Goal: Information Seeking & Learning: Check status

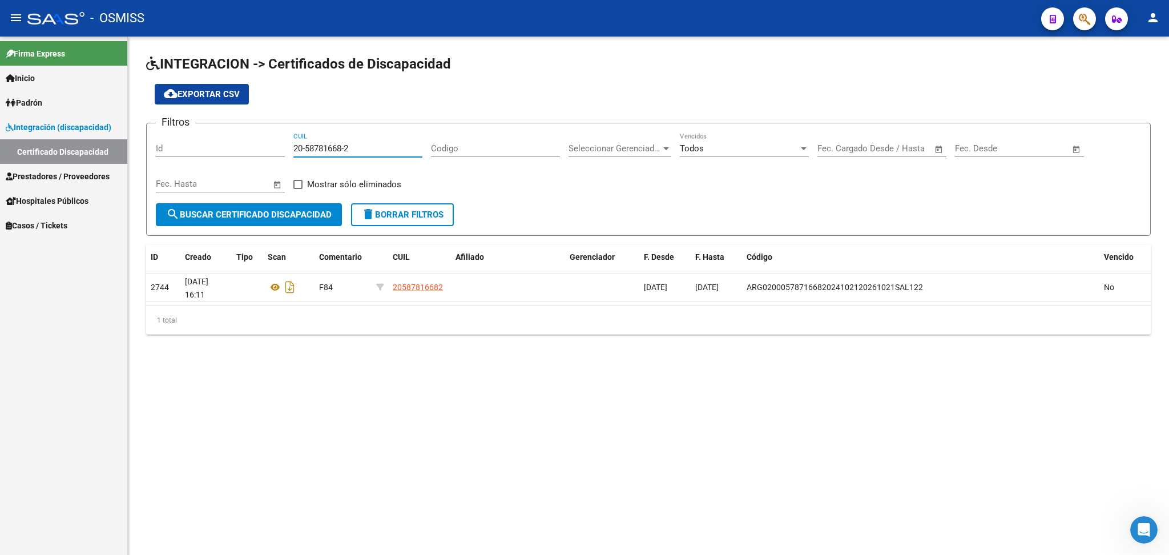
drag, startPoint x: 295, startPoint y: 144, endPoint x: 403, endPoint y: 145, distance: 108.5
click at [403, 145] on input "20-58781668-2" at bounding box center [357, 148] width 129 height 10
paste input "20-56014044-5"
type input "20-56014044-5"
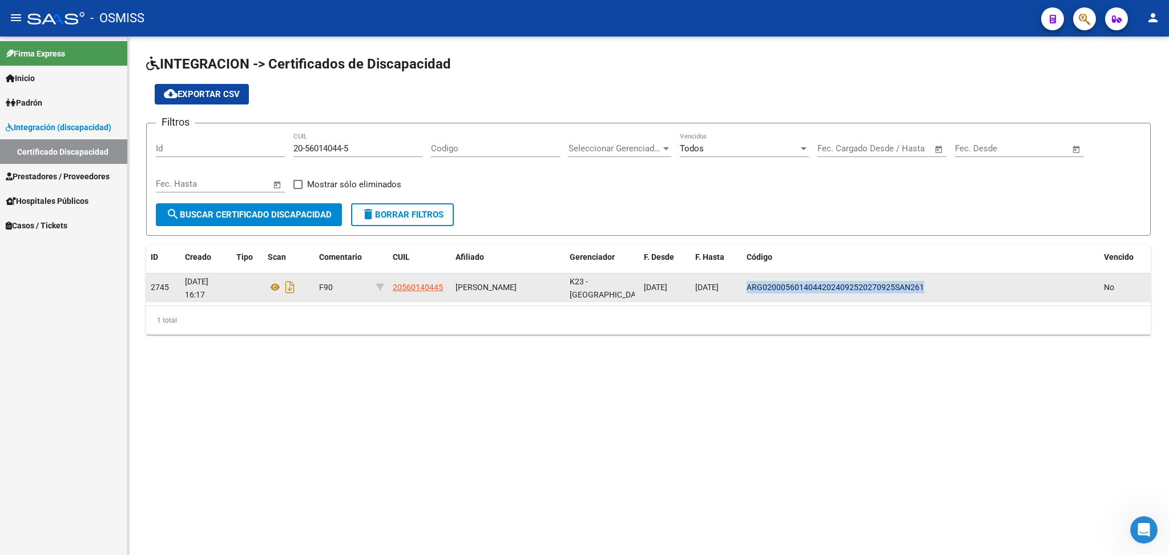
drag, startPoint x: 746, startPoint y: 283, endPoint x: 906, endPoint y: 283, distance: 159.8
click at [964, 283] on div "ARG02000560140442024092520270925SAN261" at bounding box center [921, 287] width 348 height 13
copy span "ARG02000560140442024092520270925SAN261"
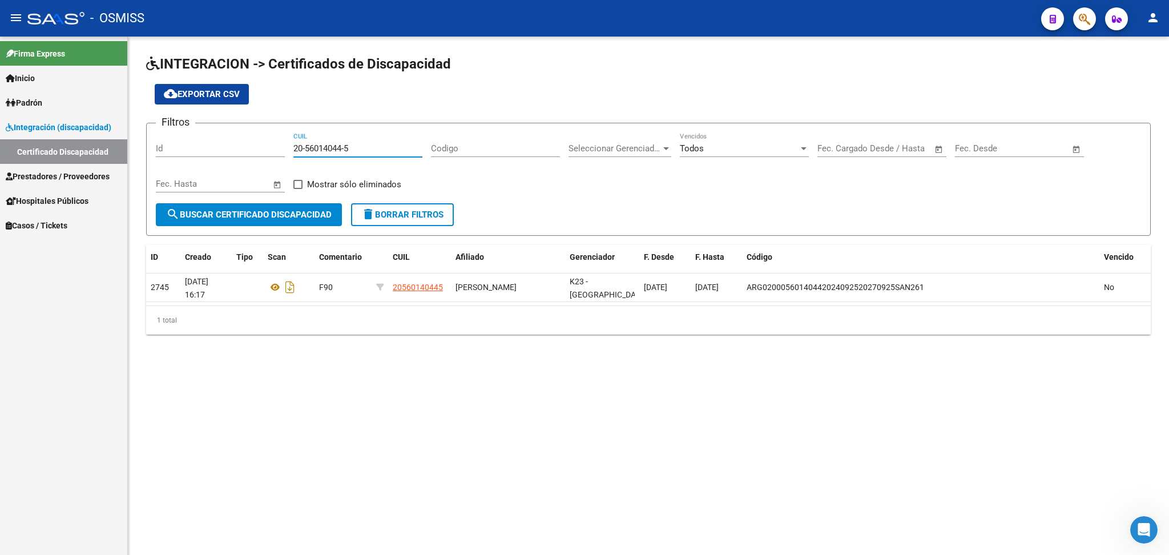
drag, startPoint x: 295, startPoint y: 143, endPoint x: 372, endPoint y: 144, distance: 77.1
click at [372, 144] on input "20-56014044-5" at bounding box center [357, 148] width 129 height 10
paste input "27-53994328-1"
type input "27-53994328-1"
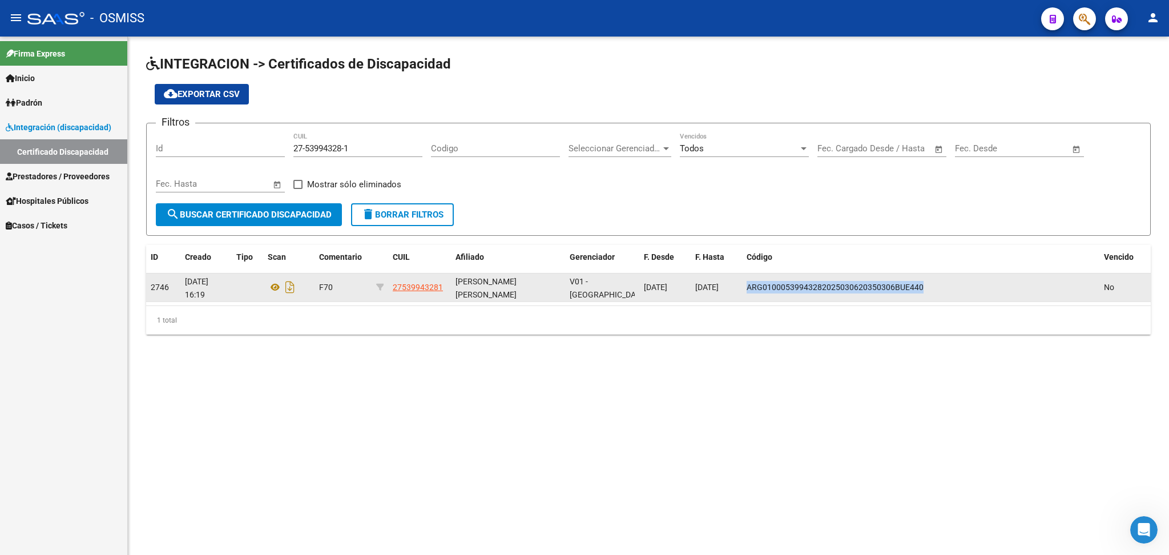
drag, startPoint x: 746, startPoint y: 284, endPoint x: 926, endPoint y: 284, distance: 179.8
click at [961, 284] on div "ARG01000539943282025030620350306BUE440" at bounding box center [921, 287] width 348 height 13
copy span "ARG01000539943282025030620350306BUE440"
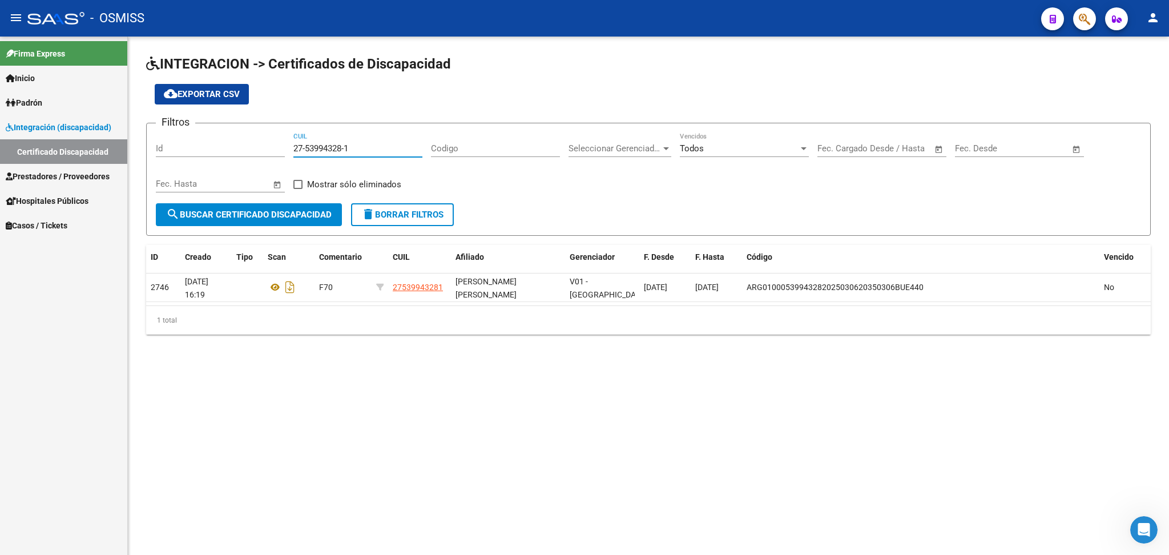
drag, startPoint x: 294, startPoint y: 145, endPoint x: 396, endPoint y: 145, distance: 101.6
click at [396, 145] on input "27-53994328-1" at bounding box center [357, 148] width 129 height 10
paste input "23-58759328-9"
type input "23-58759328-9"
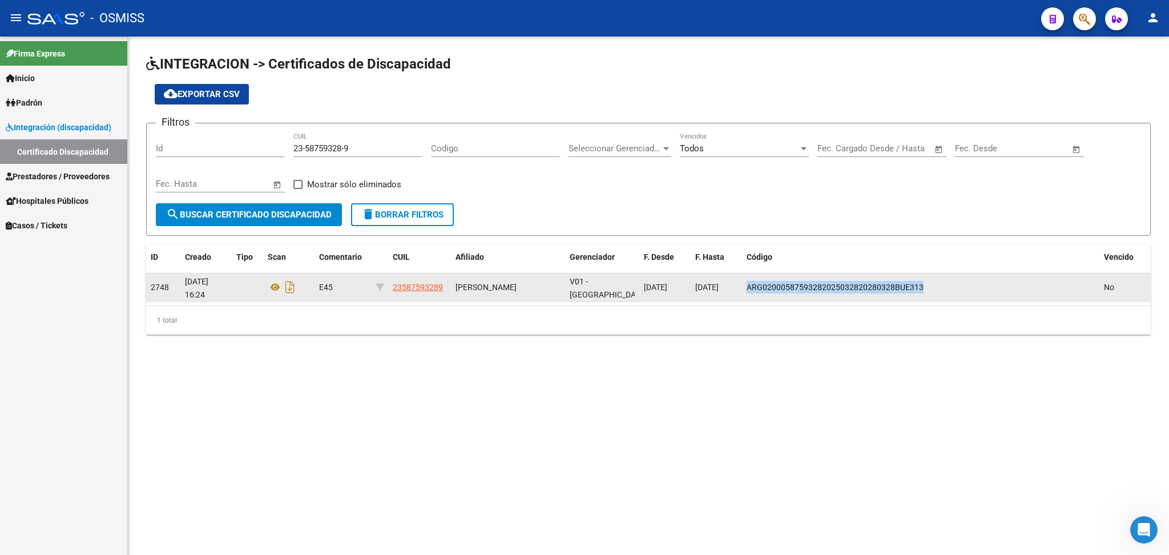
drag, startPoint x: 746, startPoint y: 284, endPoint x: 1001, endPoint y: 282, distance: 255.2
click at [1001, 282] on div "ARG02000587593282025032820280328BUE313" at bounding box center [921, 287] width 348 height 13
copy span "ARG02000587593282025032820280328BUE313"
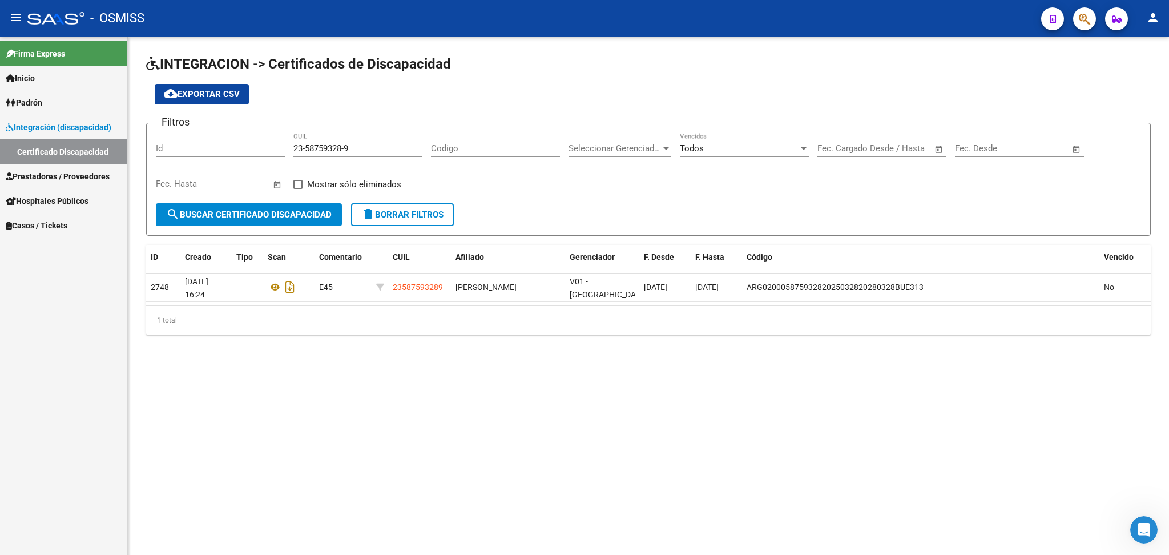
click at [568, 316] on div "1 total" at bounding box center [648, 320] width 1005 height 29
drag, startPoint x: 289, startPoint y: 147, endPoint x: 341, endPoint y: 150, distance: 52.0
click at [463, 155] on div "Filtros Id 23-58759328-9 CUIL Codigo Seleccionar Gerenciador Seleccionar Gerenc…" at bounding box center [648, 167] width 985 height 71
click at [377, 154] on div "23-58759328-9 CUIL" at bounding box center [357, 144] width 129 height 25
drag, startPoint x: 295, startPoint y: 146, endPoint x: 386, endPoint y: 146, distance: 91.3
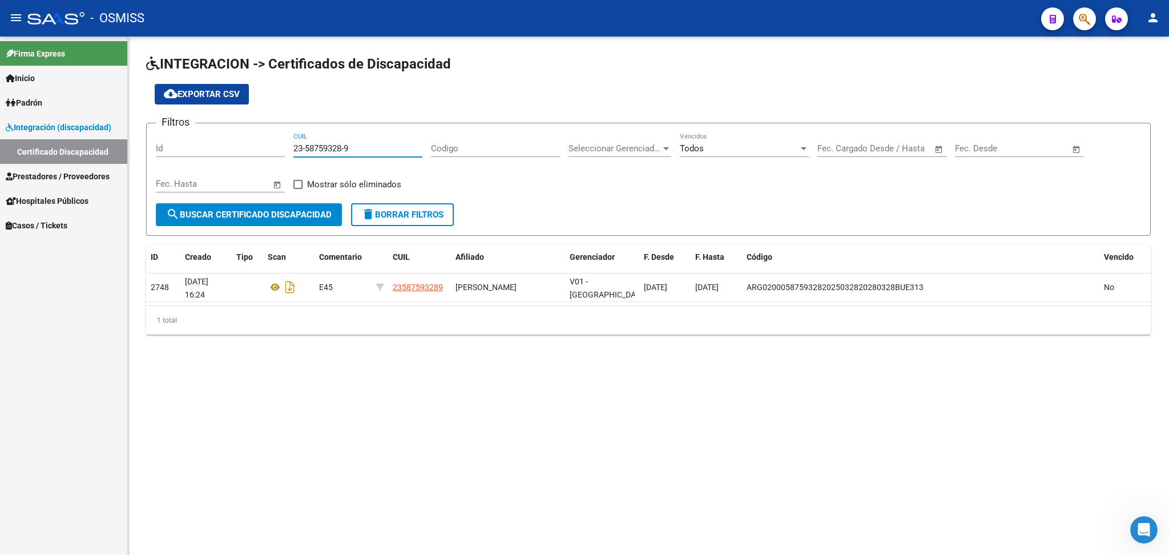
click at [386, 146] on input "23-58759328-9" at bounding box center [357, 148] width 129 height 10
paste input "20-58657805-8"
type input "20-58657805-8"
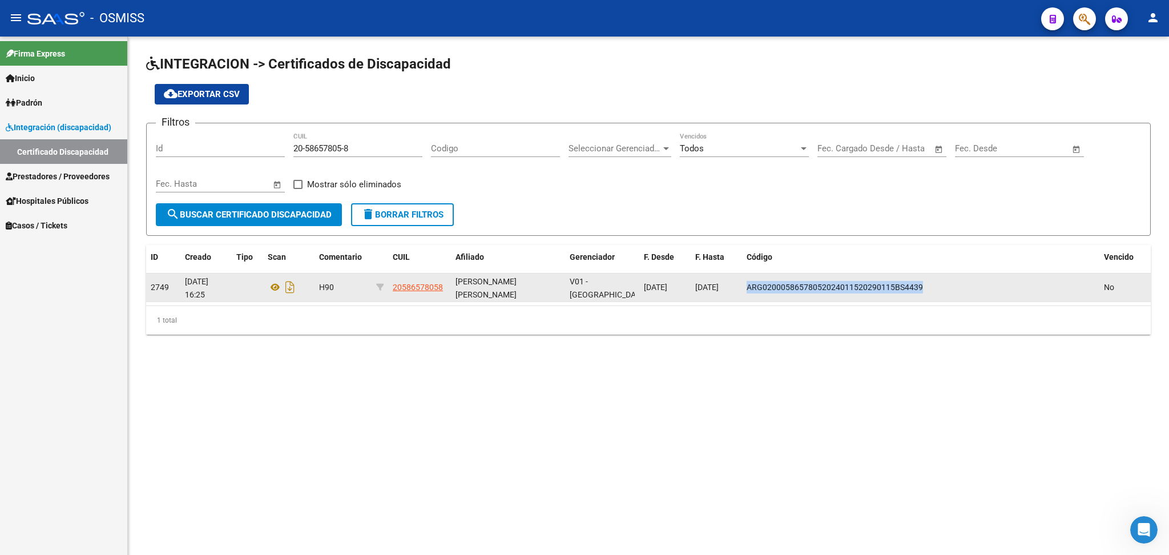
drag, startPoint x: 745, startPoint y: 285, endPoint x: 919, endPoint y: 285, distance: 174.1
click at [944, 285] on datatable-body-cell "ARG02000586578052024011520290115BS4439" at bounding box center [920, 287] width 357 height 28
copy span "ARG02000586578052024011520290115BS4439"
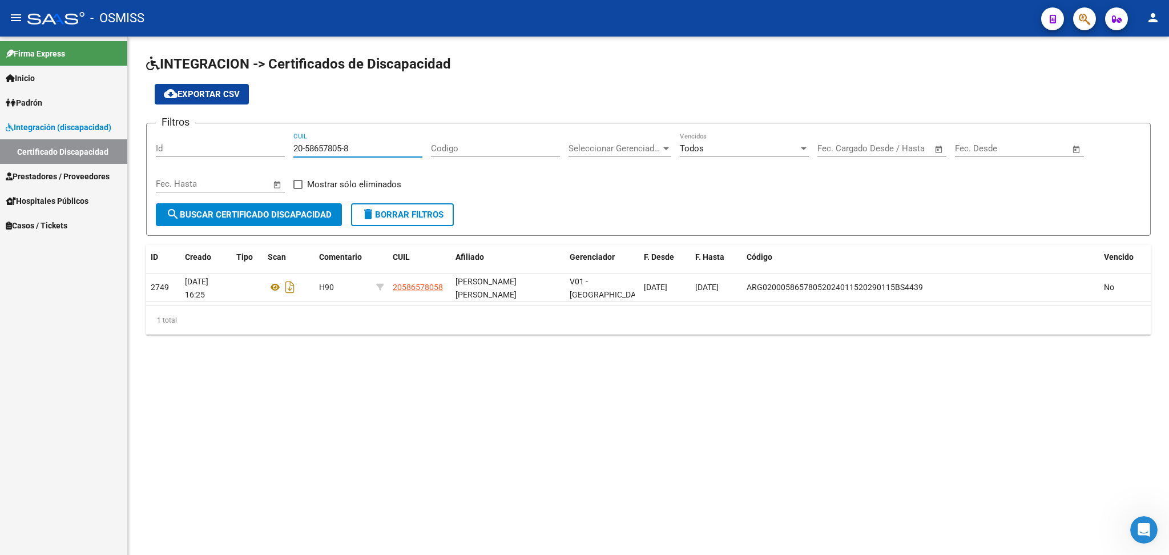
drag, startPoint x: 295, startPoint y: 146, endPoint x: 372, endPoint y: 148, distance: 77.7
click at [372, 148] on input "20-58657805-8" at bounding box center [357, 148] width 129 height 10
paste input "20-55933072-9"
type input "20-55933072-9"
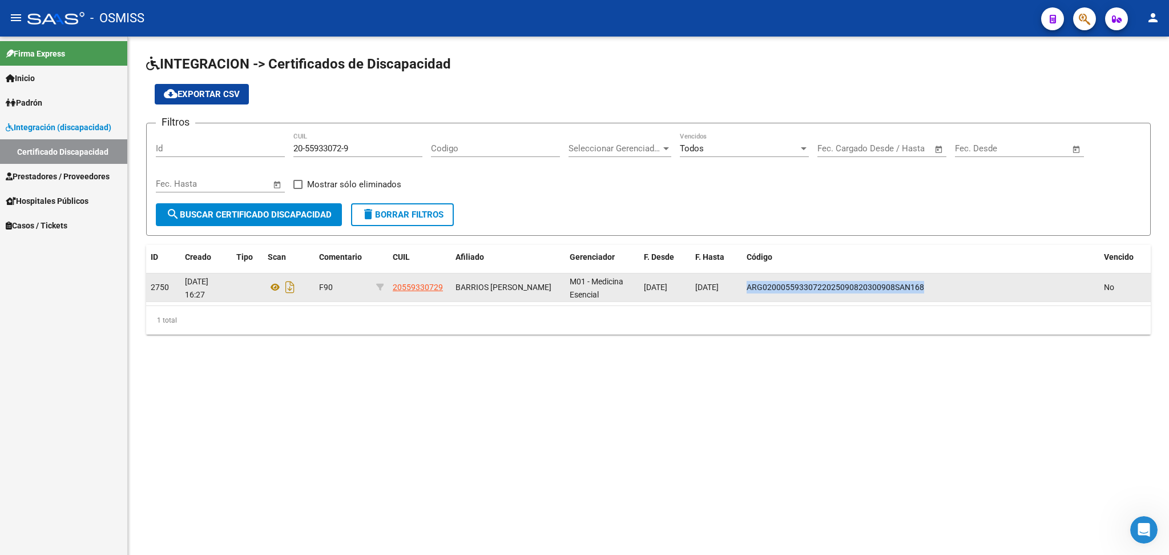
drag, startPoint x: 747, startPoint y: 285, endPoint x: 897, endPoint y: 284, distance: 150.1
click at [950, 284] on div "ARG02000559330722025090820300908SAN168" at bounding box center [921, 287] width 348 height 13
copy span "ARG02000559330722025090820300908SAN168"
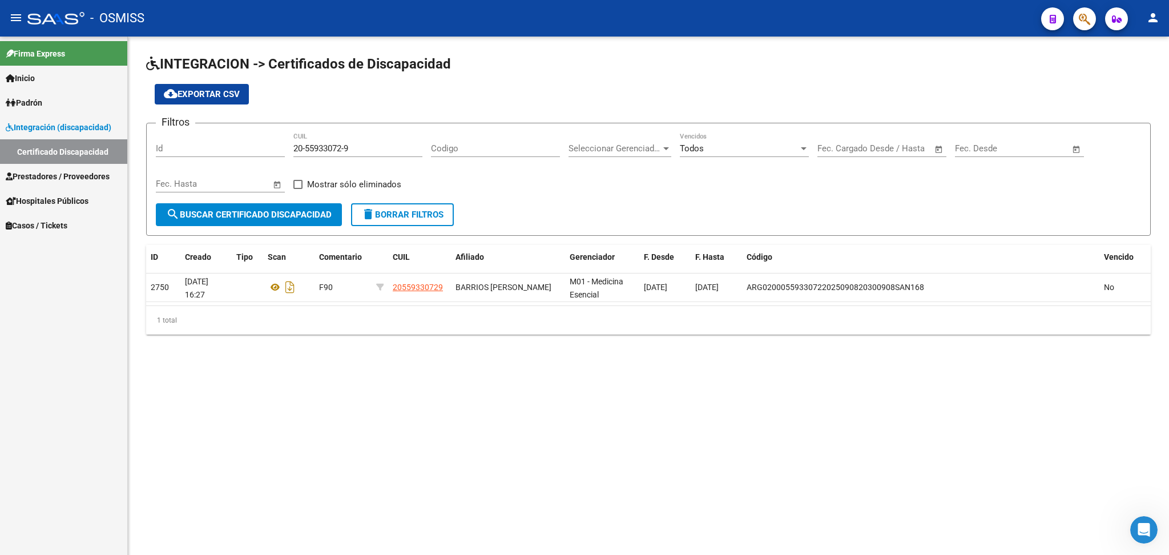
click at [389, 95] on div "cloud_download Exportar CSV" at bounding box center [648, 94] width 1005 height 21
drag, startPoint x: 293, startPoint y: 146, endPoint x: 373, endPoint y: 146, distance: 79.9
click at [373, 146] on input "20-55933072-9" at bounding box center [357, 148] width 129 height 10
paste input "23-55945161-4"
type input "23-55945161-4"
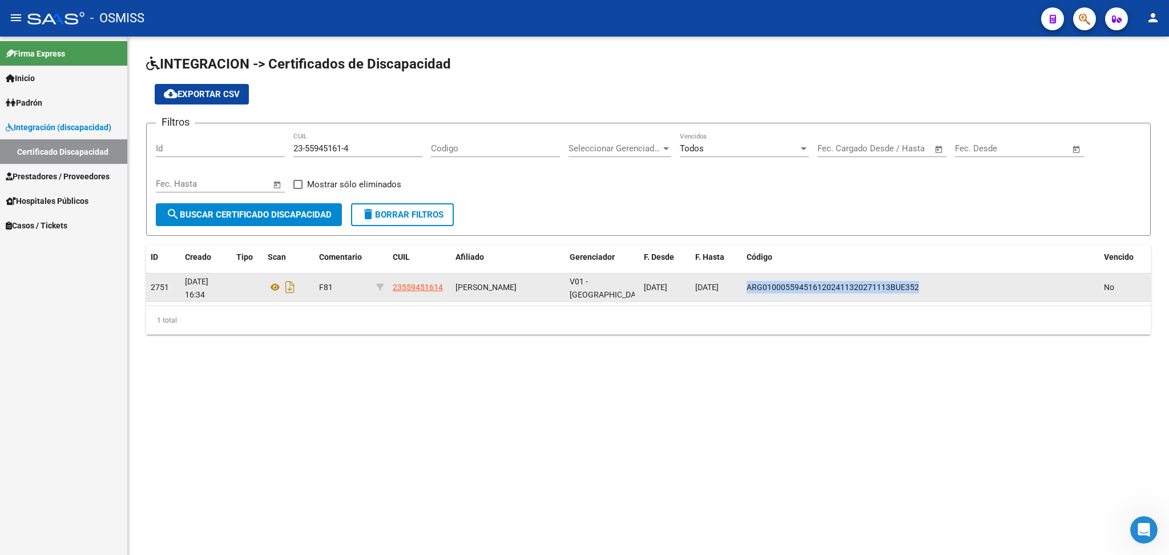
drag, startPoint x: 745, startPoint y: 284, endPoint x: 952, endPoint y: 284, distance: 206.1
click at [952, 284] on div "ARG0100055945161202411320271113BUE352" at bounding box center [921, 287] width 348 height 13
copy span "ARG0100055945161202411320271113BUE352"
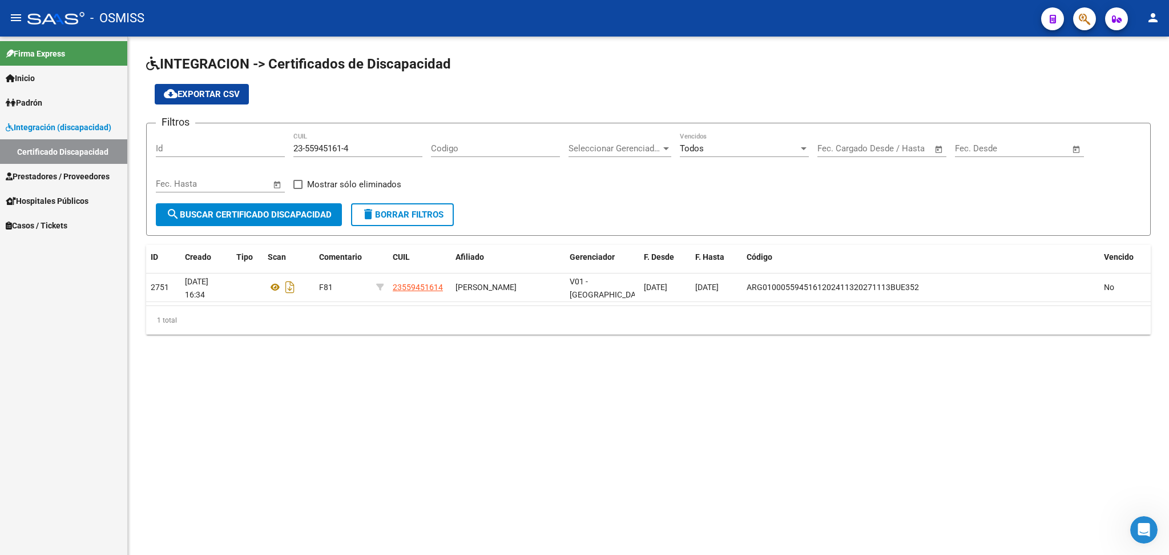
click at [312, 155] on div "23-55945161-4 CUIL" at bounding box center [357, 144] width 129 height 25
click at [379, 148] on input "23-55945161-4" at bounding box center [357, 148] width 129 height 10
paste input "20-55037116-3"
type input "20-55037116-3"
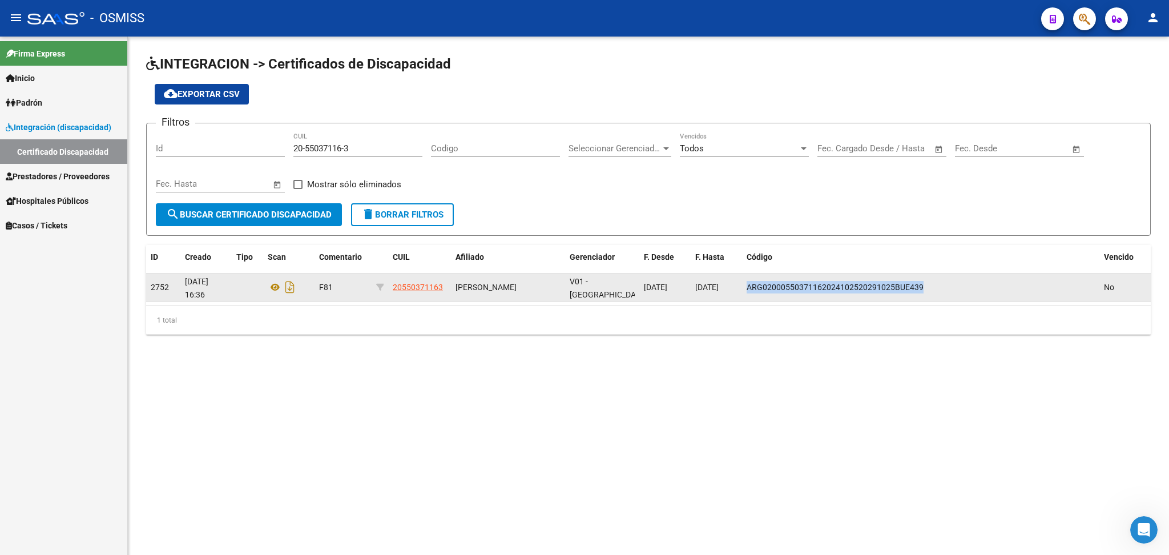
drag, startPoint x: 749, startPoint y: 287, endPoint x: 914, endPoint y: 286, distance: 164.4
click at [921, 286] on div "ARG02000550371162024102520291025BUE439" at bounding box center [921, 287] width 348 height 13
copy span "ARG02000550371162024102520291025BUE439"
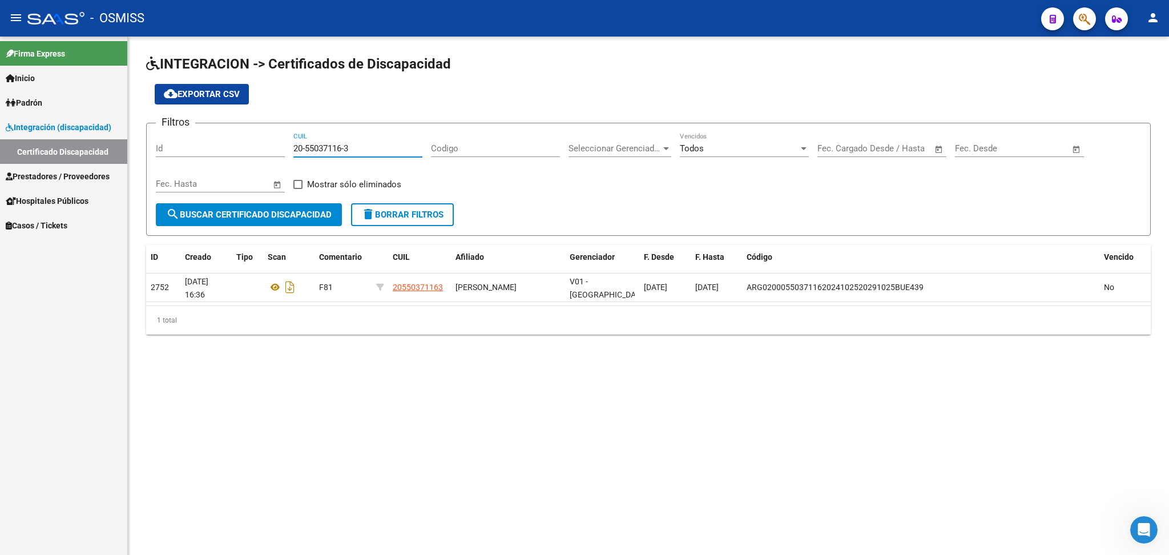
drag, startPoint x: 293, startPoint y: 144, endPoint x: 382, endPoint y: 144, distance: 89.6
click at [382, 144] on input "20-55037116-3" at bounding box center [357, 148] width 129 height 10
paste input "27-32644399-4"
type input "27-32644399-4"
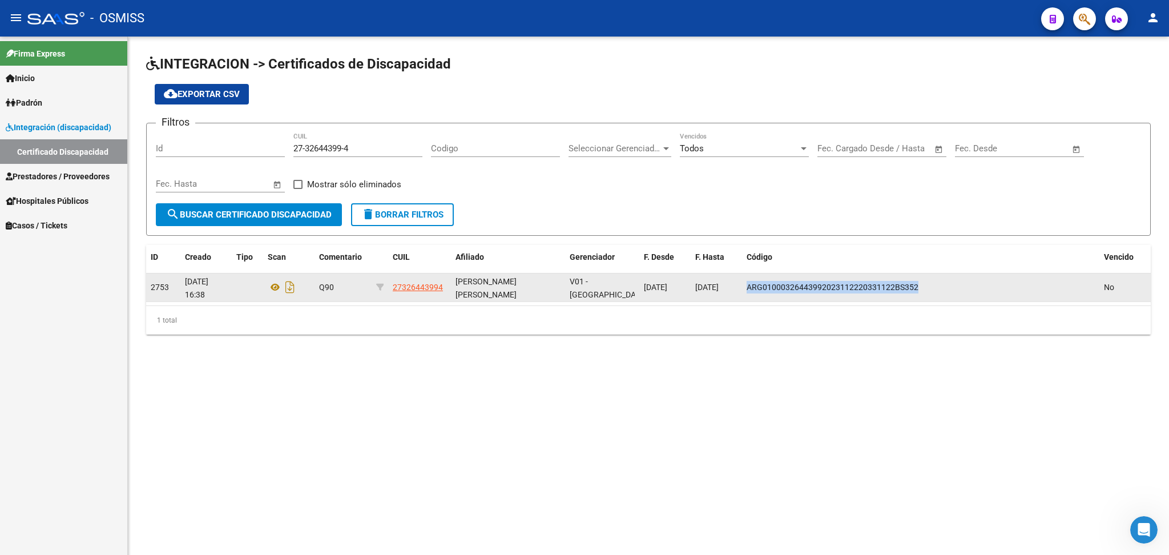
drag, startPoint x: 747, startPoint y: 284, endPoint x: 899, endPoint y: 283, distance: 152.4
click at [947, 284] on div "ARG01000326443992023112220331122BS352" at bounding box center [921, 287] width 348 height 13
copy span "ARG01000326443992023112220331122BS352"
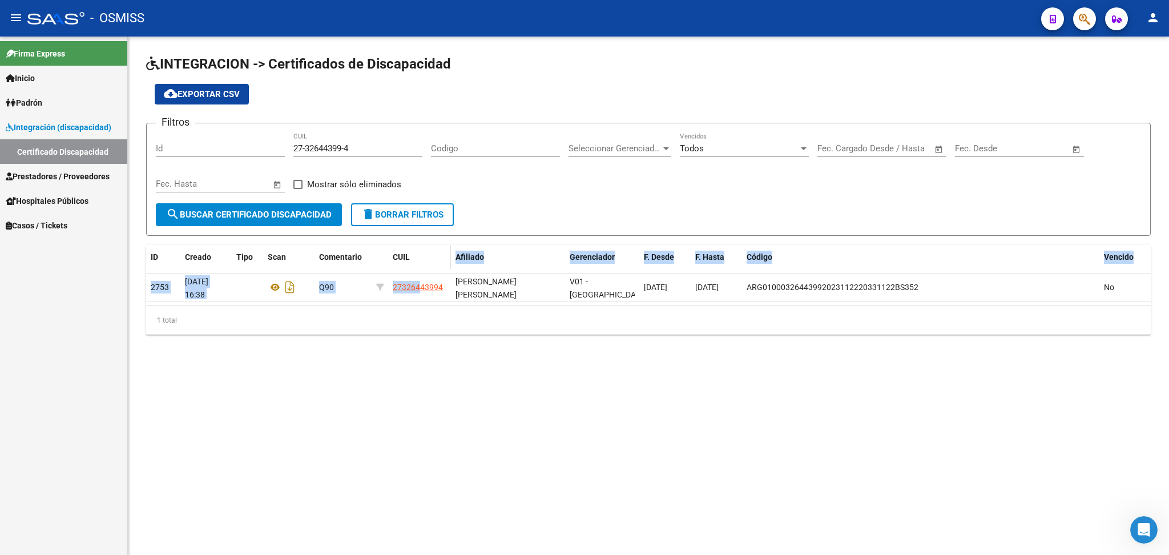
click at [432, 257] on div "ID Creado Tipo Scan Comentario CUIL Afiliado Gerenciador F. Desde F. Hasta Códi…" at bounding box center [648, 290] width 1005 height 90
click at [918, 373] on mat-sidenav-content "INTEGRACION -> Certificados de Discapacidad cloud_download Exportar CSV Filtros…" at bounding box center [648, 296] width 1041 height 518
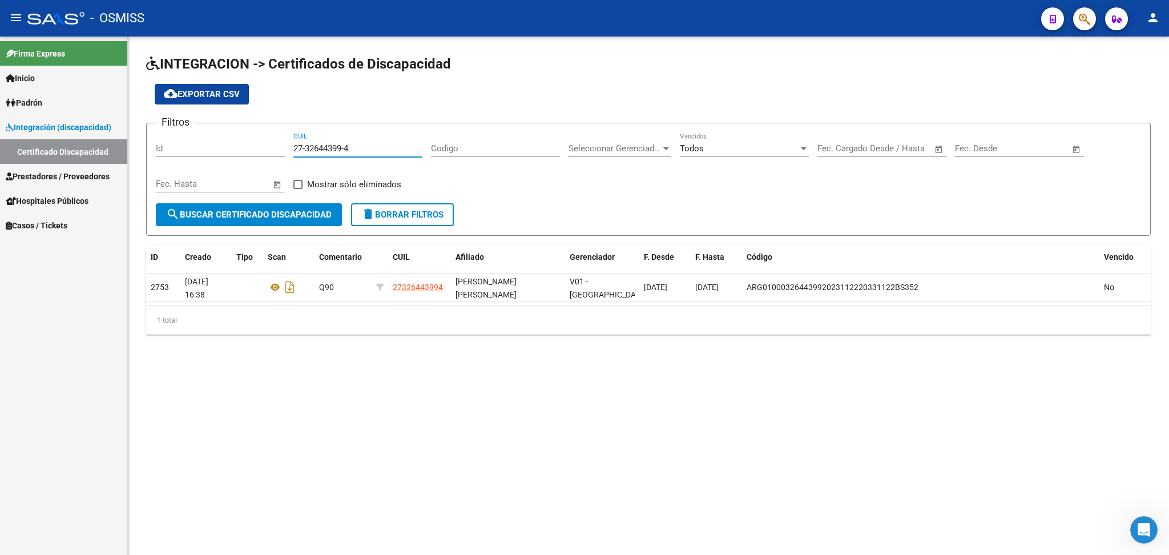
drag, startPoint x: 293, startPoint y: 146, endPoint x: 394, endPoint y: 146, distance: 100.5
click at [394, 146] on input "27-32644399-4" at bounding box center [357, 148] width 129 height 10
paste input "20-58969971-9"
type input "20-58969971-9"
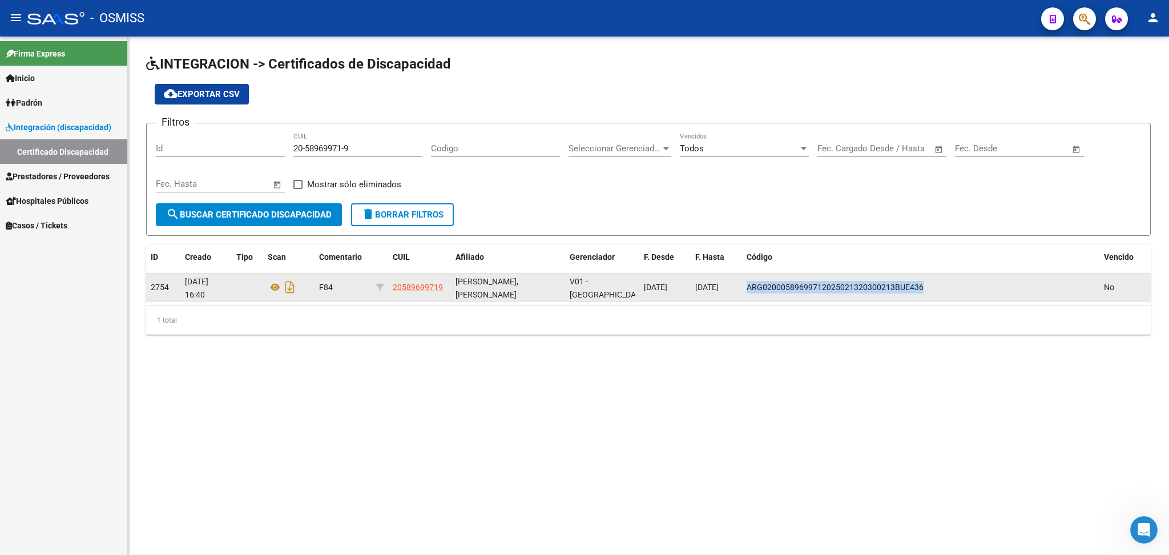
drag, startPoint x: 745, startPoint y: 286, endPoint x: 925, endPoint y: 285, distance: 179.8
click at [928, 285] on datatable-body-cell "ARG02000589699712025021320300213BUE436" at bounding box center [920, 287] width 357 height 28
copy span "ARG02000589699712025021320300213BUE436"
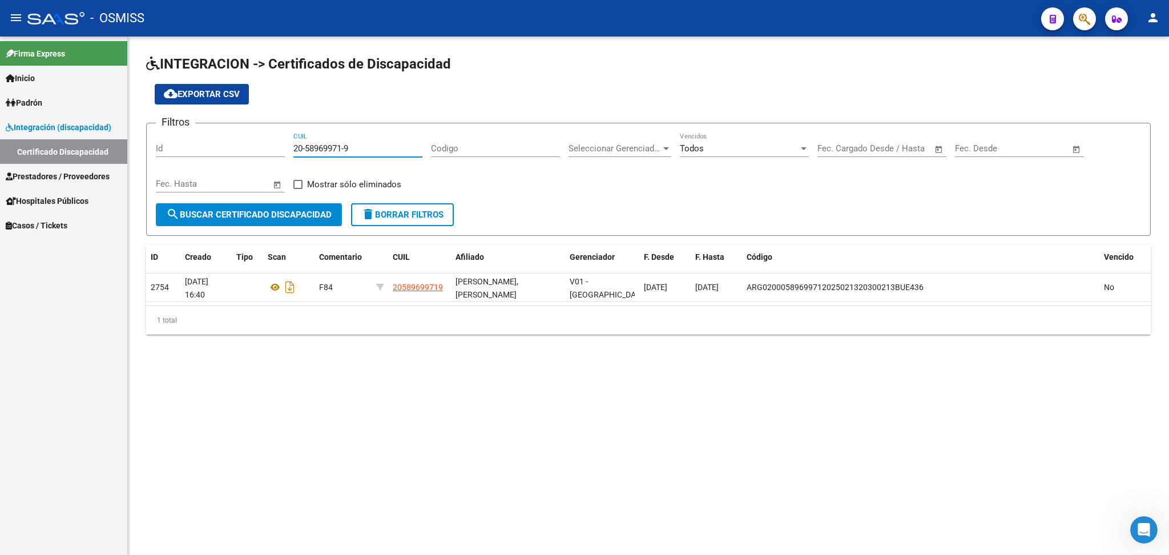
drag, startPoint x: 294, startPoint y: 145, endPoint x: 357, endPoint y: 148, distance: 62.9
click at [357, 148] on input "20-58969971-9" at bounding box center [357, 148] width 129 height 10
paste input "20-58801207-8"
type input "20-58801207-8"
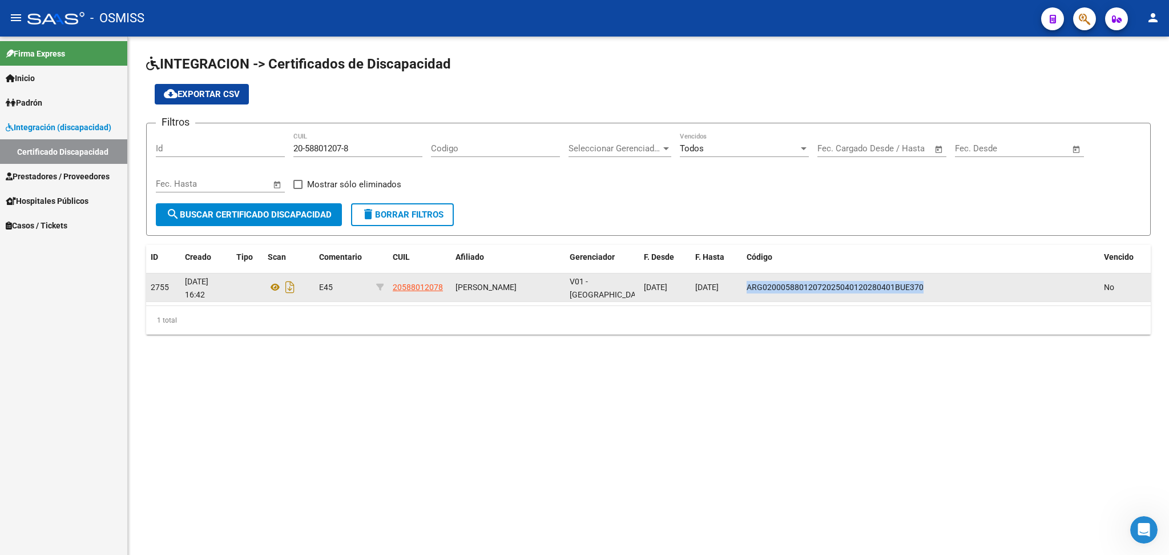
drag, startPoint x: 843, startPoint y: 284, endPoint x: 929, endPoint y: 279, distance: 86.3
click at [929, 281] on div "ARG02000588012072025040120280401BUE370" at bounding box center [921, 287] width 348 height 13
copy span "ARG02000588012072025040120280401BUE370"
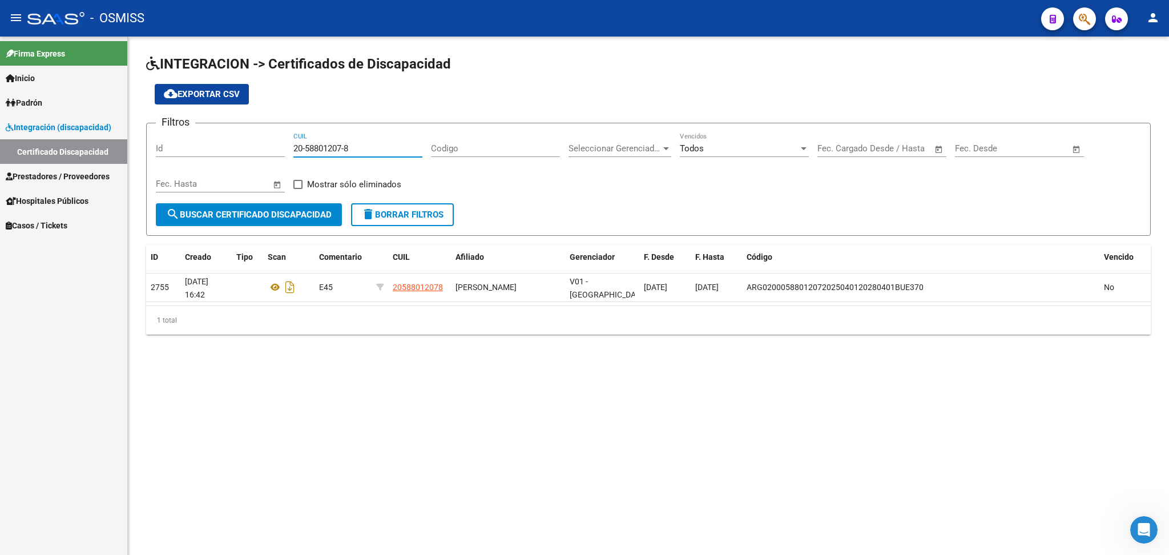
drag, startPoint x: 293, startPoint y: 146, endPoint x: 416, endPoint y: 146, distance: 122.7
click at [416, 146] on input "20-58801207-8" at bounding box center [357, 148] width 129 height 10
paste input "20-57977750-9"
type input "20-57977750-9"
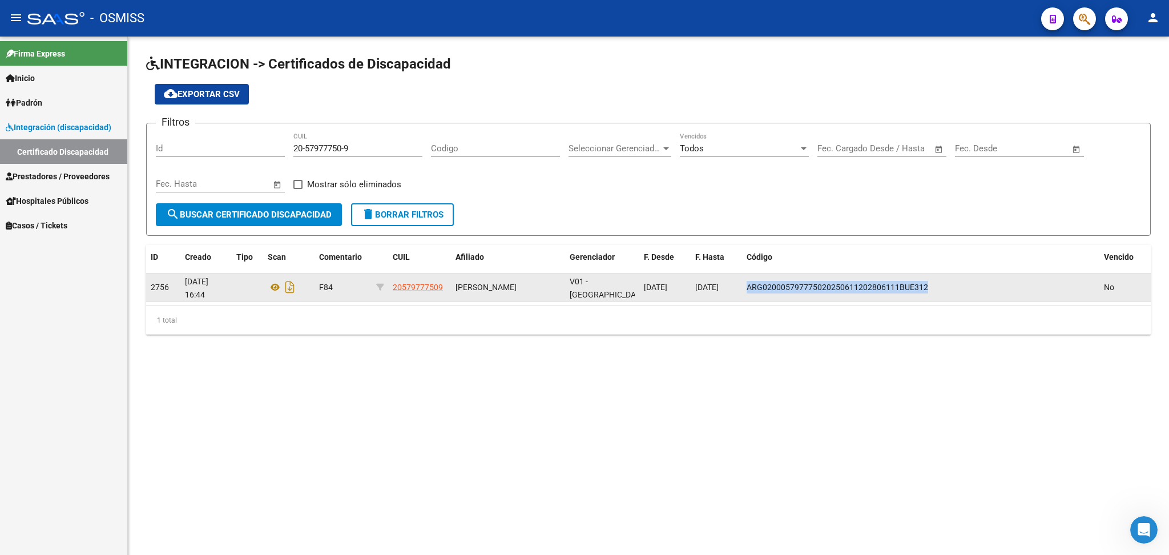
drag, startPoint x: 748, startPoint y: 284, endPoint x: 956, endPoint y: 285, distance: 208.4
click at [956, 285] on div "ARG020005797775020250611202806111BUE312" at bounding box center [921, 287] width 348 height 13
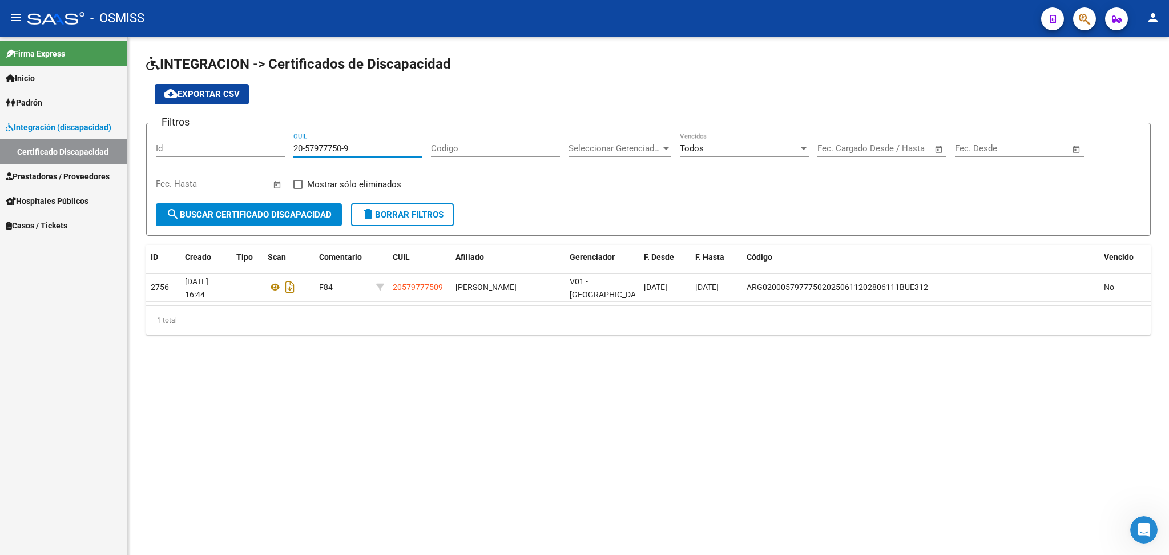
drag, startPoint x: 351, startPoint y: 148, endPoint x: 393, endPoint y: 148, distance: 42.2
click at [393, 148] on input "20-57977750-9" at bounding box center [357, 148] width 129 height 10
paste input "20-59056111-9"
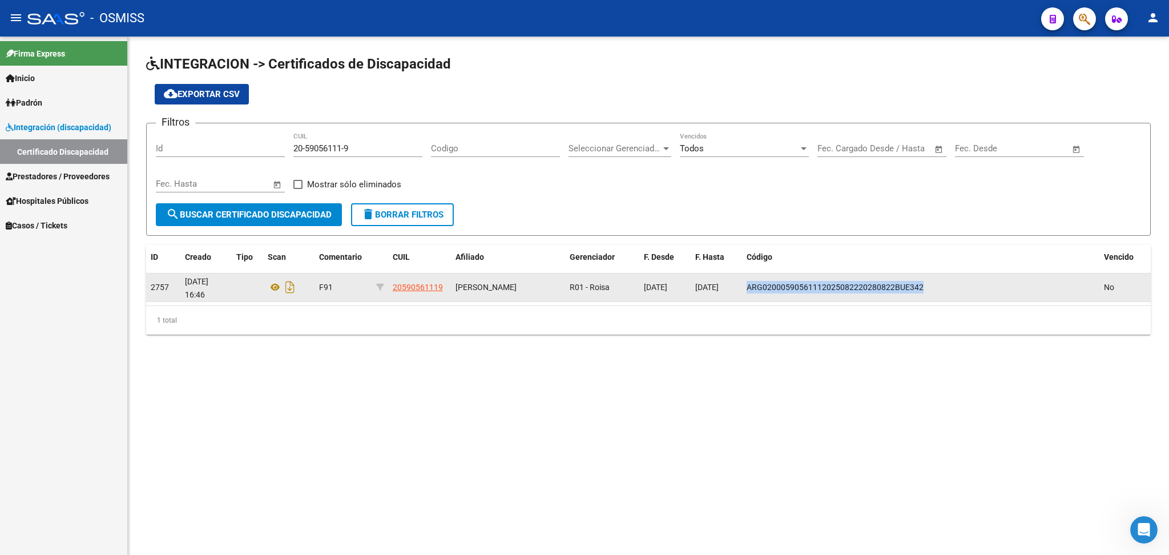
drag, startPoint x: 747, startPoint y: 284, endPoint x: 929, endPoint y: 281, distance: 181.5
click at [929, 281] on div "ARG02000590561112025082220280822BUE342" at bounding box center [921, 287] width 348 height 13
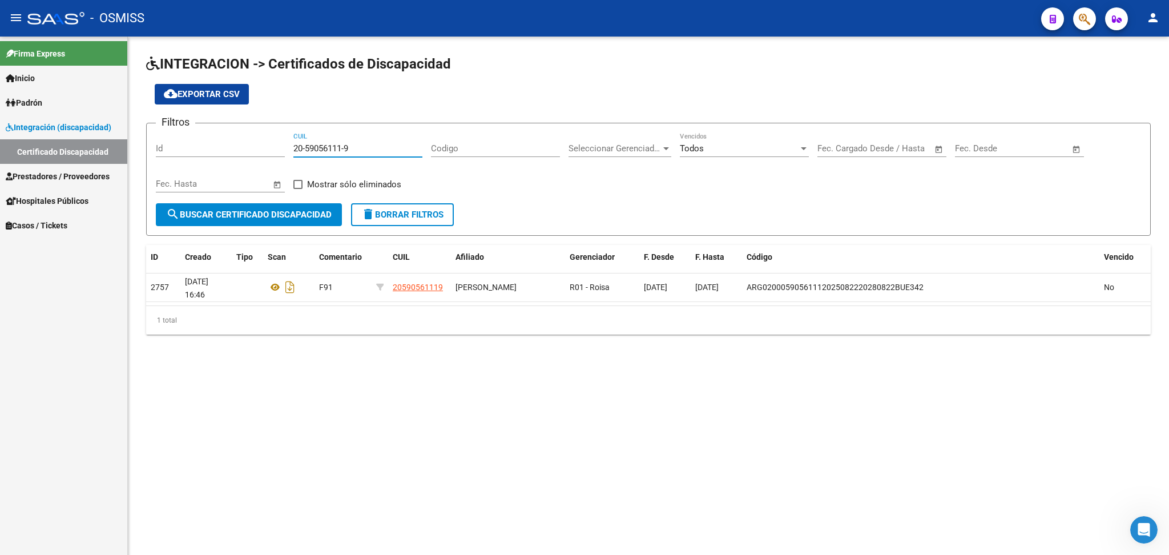
drag, startPoint x: 297, startPoint y: 146, endPoint x: 460, endPoint y: 146, distance: 163.3
click at [460, 146] on div "Filtros Id 20-59056111-9 CUIL Codigo Seleccionar Gerenciador Seleccionar Gerenc…" at bounding box center [648, 167] width 985 height 71
type input "2"
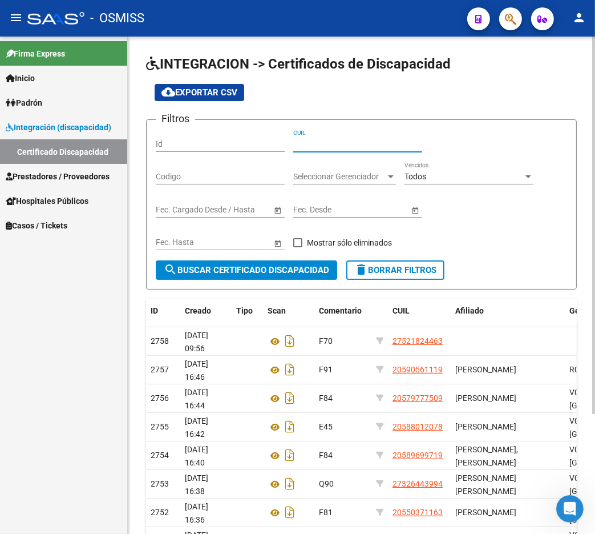
paste input "20-58781668-2"
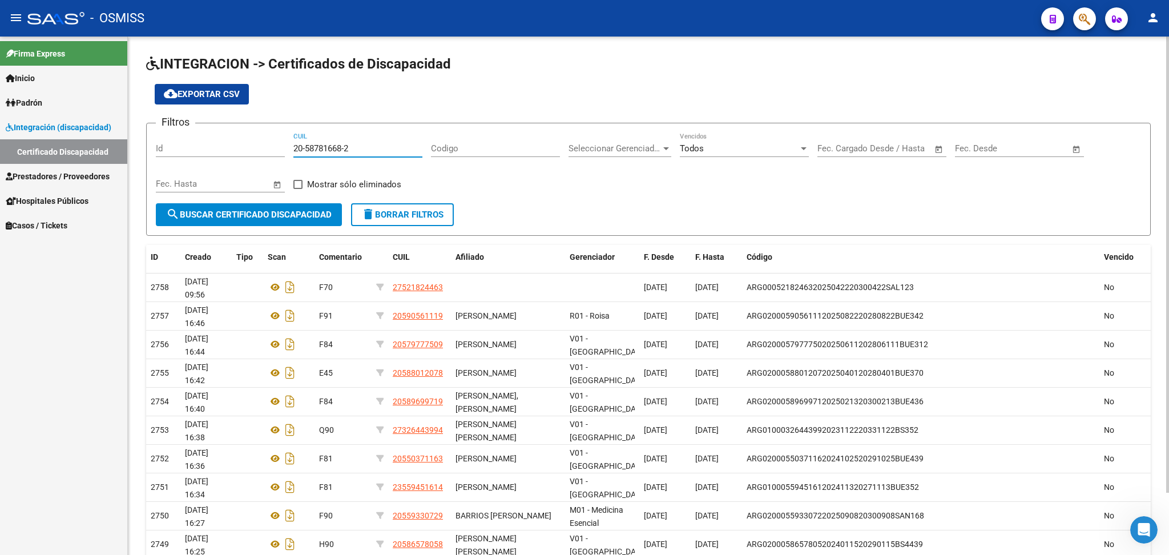
click at [359, 145] on input "20-58781668-2" at bounding box center [357, 148] width 129 height 10
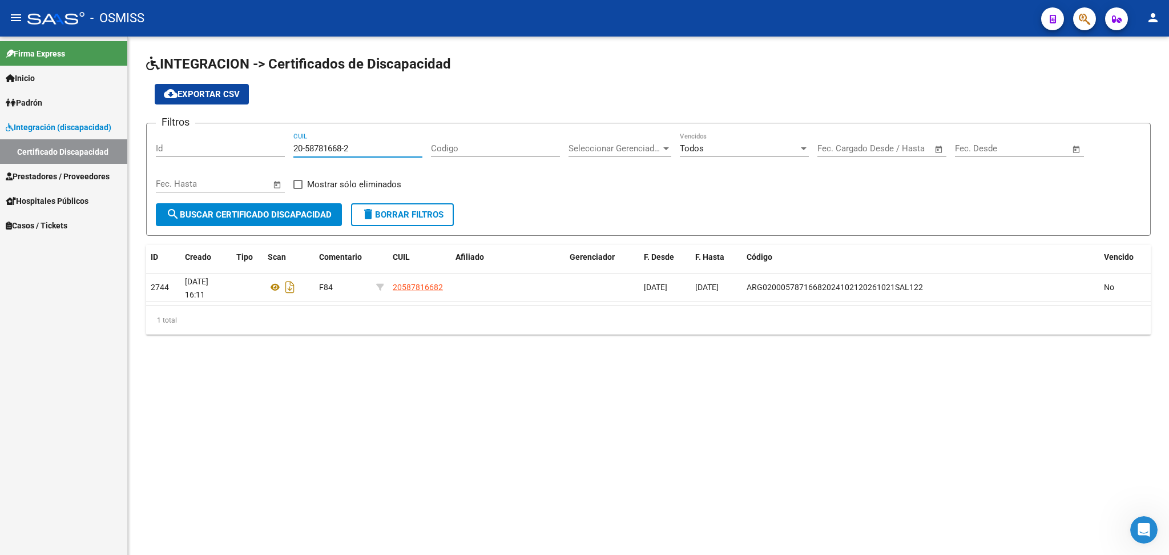
type input "20-58781668-2"
drag, startPoint x: 294, startPoint y: 147, endPoint x: 361, endPoint y: 147, distance: 66.8
click at [361, 147] on input "20-58781668-2" at bounding box center [357, 148] width 129 height 10
paste input "27-53837604-1"
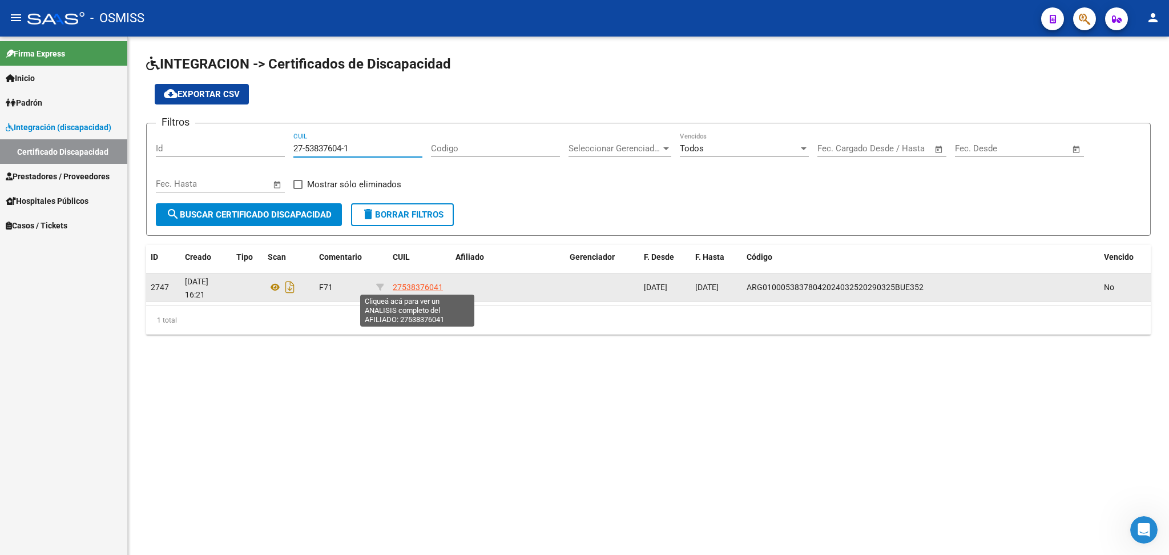
type input "27-53837604-1"
click at [418, 285] on span "27538376041" at bounding box center [418, 287] width 50 height 9
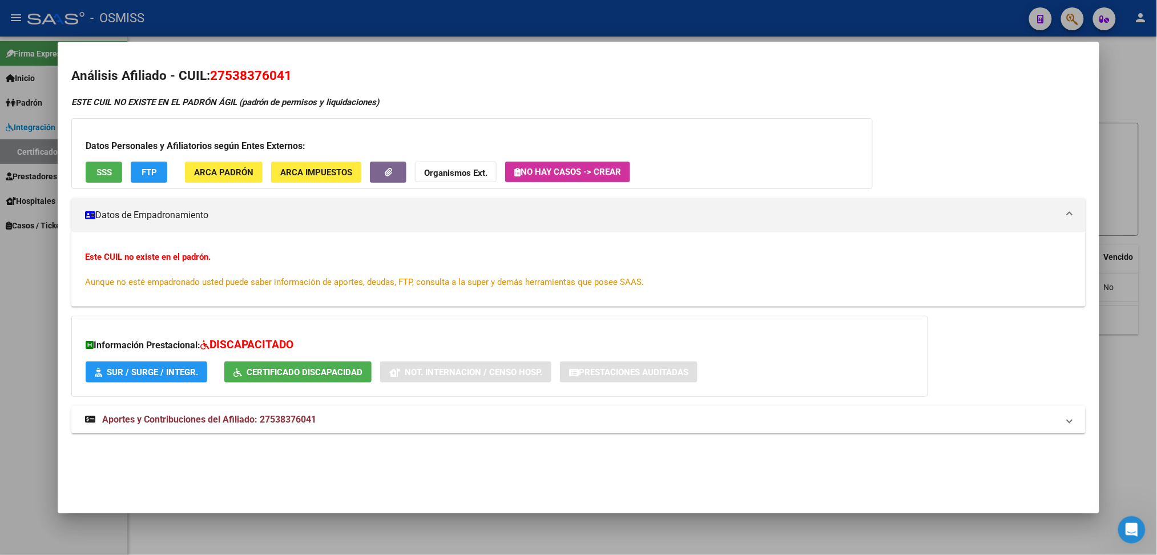
click at [1122, 87] on div at bounding box center [578, 277] width 1157 height 555
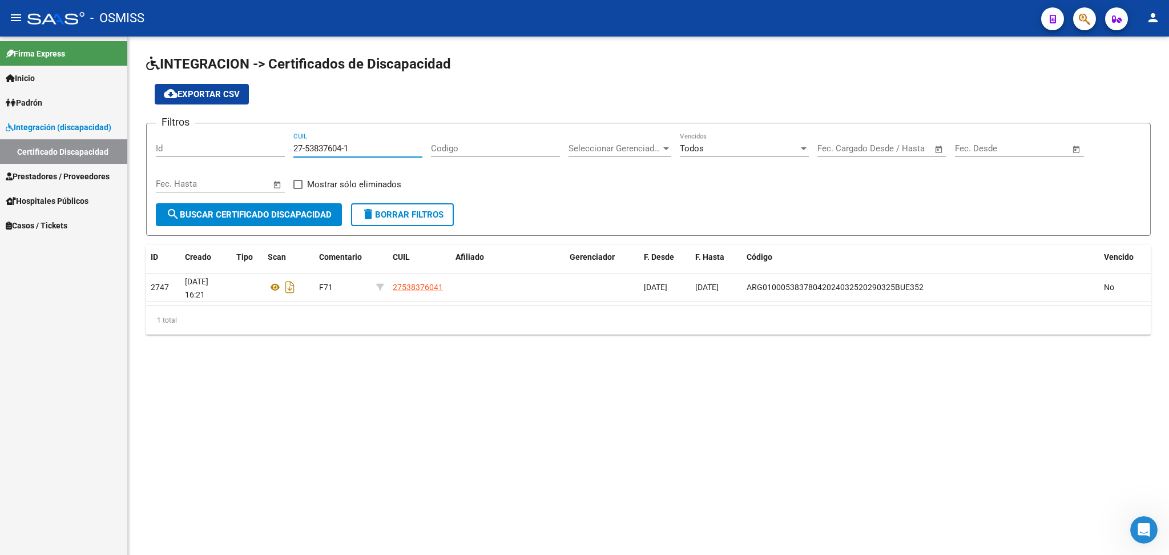
drag, startPoint x: 293, startPoint y: 146, endPoint x: 388, endPoint y: 146, distance: 94.8
click at [388, 146] on input "27-53837604-1" at bounding box center [357, 148] width 129 height 10
paste input "27-52182446-3"
type input "27-52182446-3"
click at [211, 93] on span "cloud_download Exportar CSV" at bounding box center [202, 94] width 76 height 10
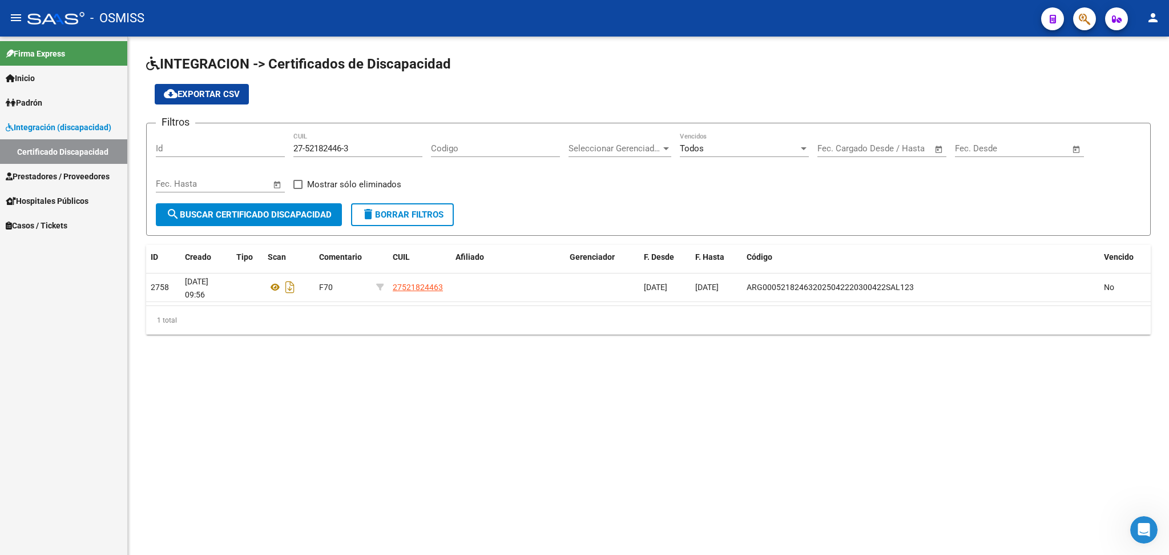
click at [296, 150] on input "27-52182446-3" at bounding box center [357, 148] width 129 height 10
drag, startPoint x: 292, startPoint y: 146, endPoint x: 408, endPoint y: 146, distance: 115.3
click at [408, 146] on div "Filtros Id 27-52182446-3 CUIL Codigo Seleccionar Gerenciador Seleccionar Gerenc…" at bounding box center [648, 167] width 985 height 71
click at [311, 155] on div "27-52182446-3 CUIL" at bounding box center [357, 144] width 129 height 25
drag, startPoint x: 295, startPoint y: 148, endPoint x: 411, endPoint y: 147, distance: 116.5
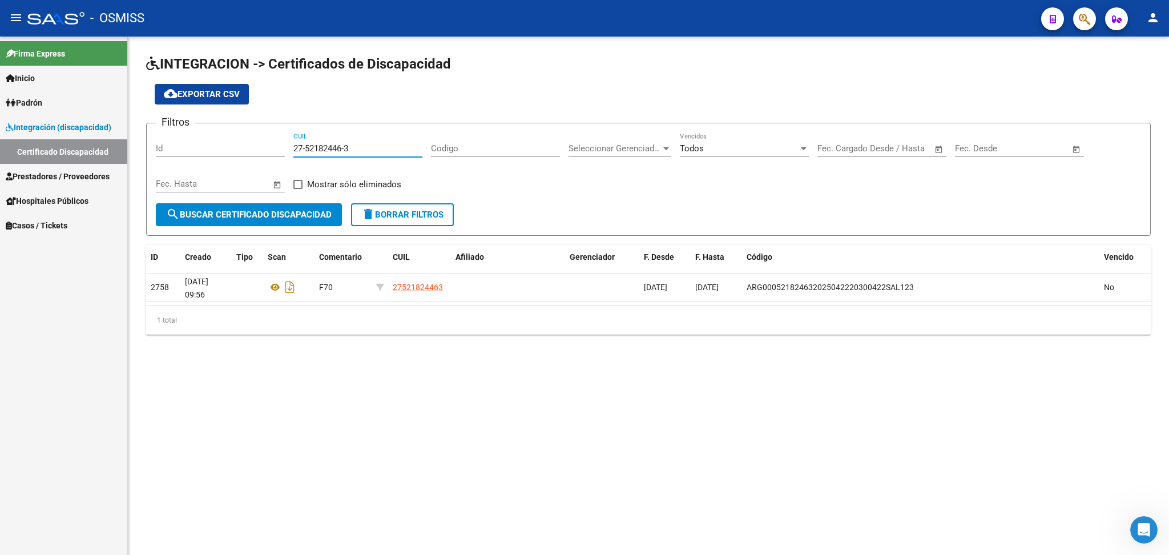
click at [406, 151] on input "27-52182446-3" at bounding box center [357, 148] width 129 height 10
click at [215, 90] on span "cloud_download Exportar CSV" at bounding box center [202, 94] width 76 height 10
click at [340, 111] on app-list-header "INTEGRACION -> Certificados de Discapacidad cloud_download Exportar CSV Filtros…" at bounding box center [648, 145] width 1005 height 181
click at [451, 446] on mat-sidenav-content "INTEGRACION -> Certificados de Discapacidad cloud_download Exportar CSV Filtros…" at bounding box center [648, 296] width 1041 height 518
click at [320, 149] on input "CUIL" at bounding box center [357, 148] width 129 height 10
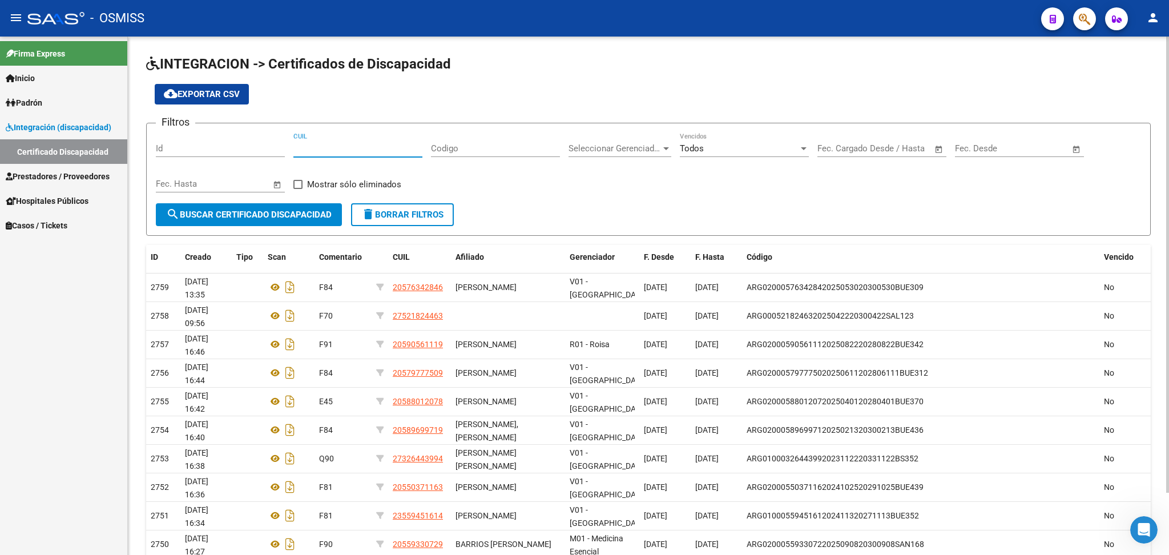
click at [236, 90] on span "cloud_download Exportar CSV" at bounding box center [202, 94] width 76 height 10
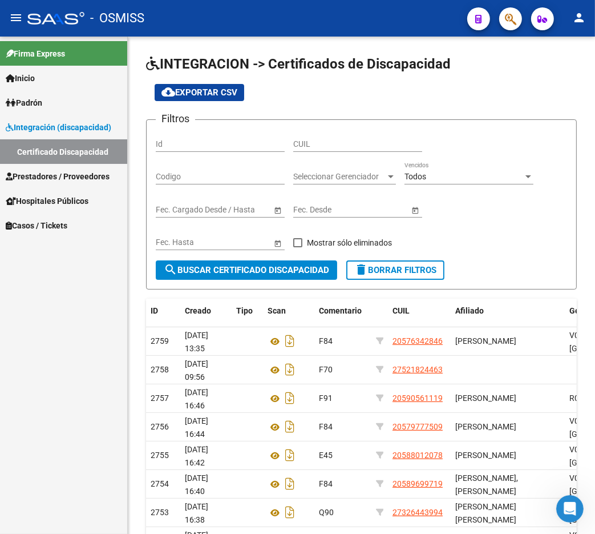
click at [279, 18] on div "- OSMISS" at bounding box center [242, 18] width 431 height 25
click at [312, 146] on input "CUIL" at bounding box center [357, 144] width 129 height 10
paste input "27-53837604-1"
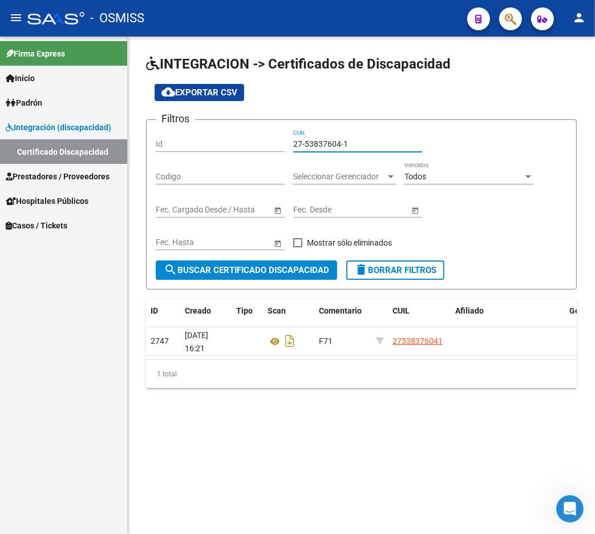
type input "27-53837604-1"
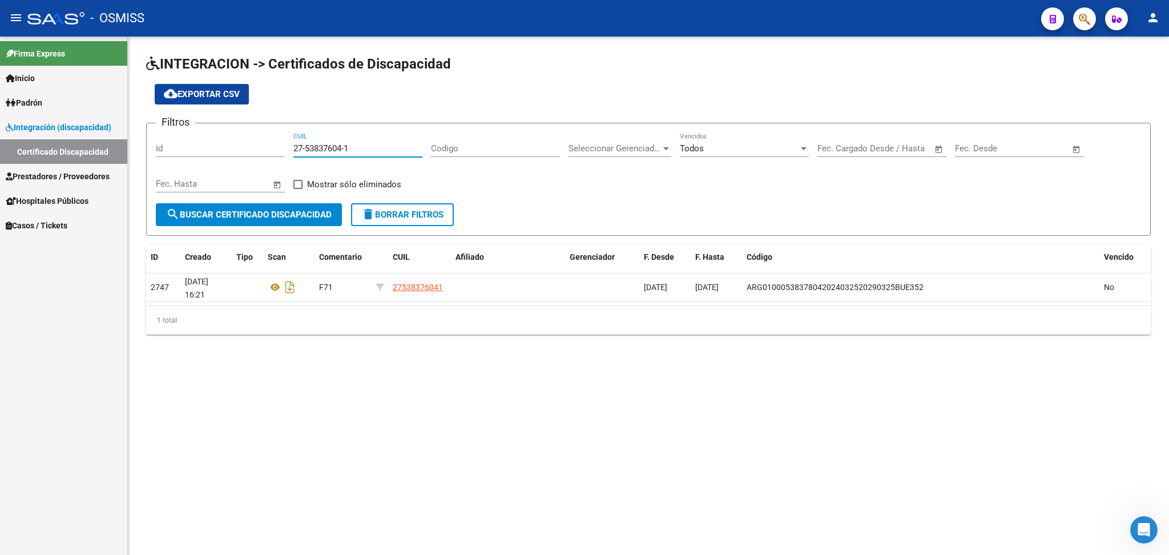
drag, startPoint x: 293, startPoint y: 146, endPoint x: 409, endPoint y: 148, distance: 115.9
click at [409, 148] on input "27-53837604-1" at bounding box center [357, 148] width 129 height 10
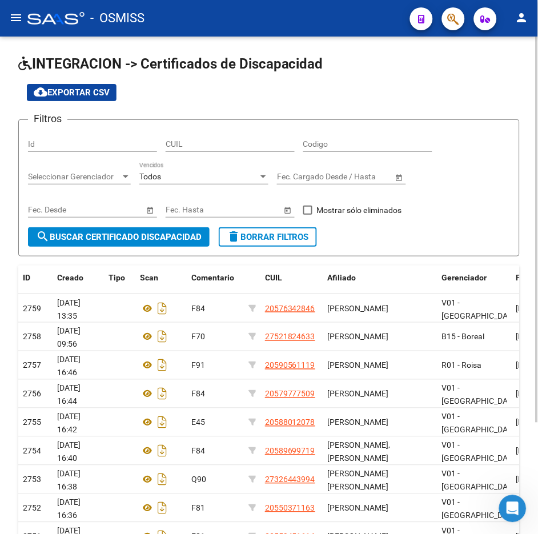
click at [183, 144] on input "CUIL" at bounding box center [230, 144] width 129 height 10
paste input "27-53837804-1"
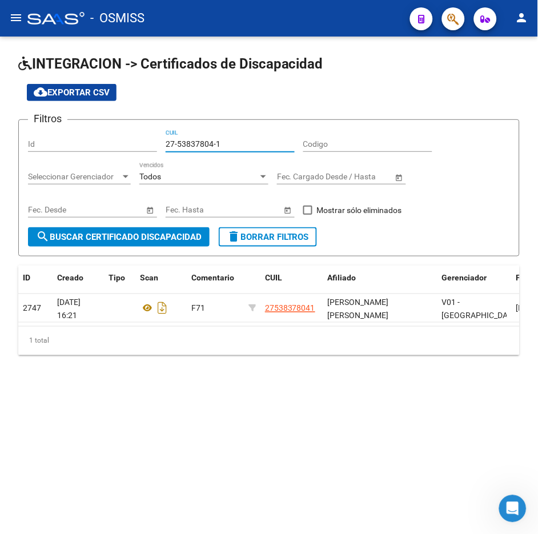
type input "27-53837804-1"
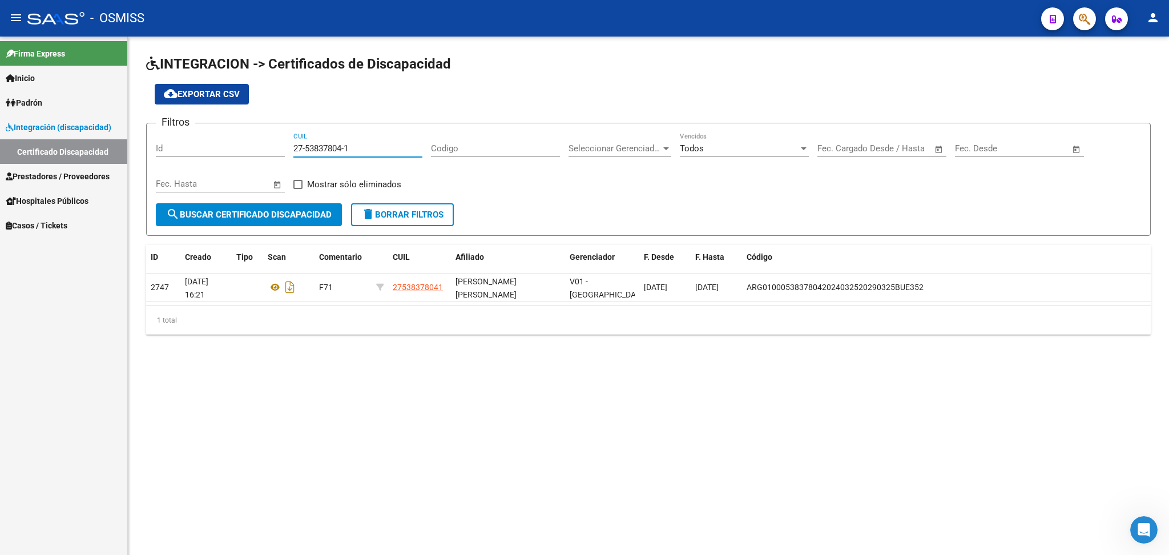
drag, startPoint x: 294, startPoint y: 145, endPoint x: 369, endPoint y: 147, distance: 74.8
click at [369, 147] on input "27-53837804-1" at bounding box center [357, 148] width 129 height 10
paste input "27-53837804-1"
type input "27-53837804-1"
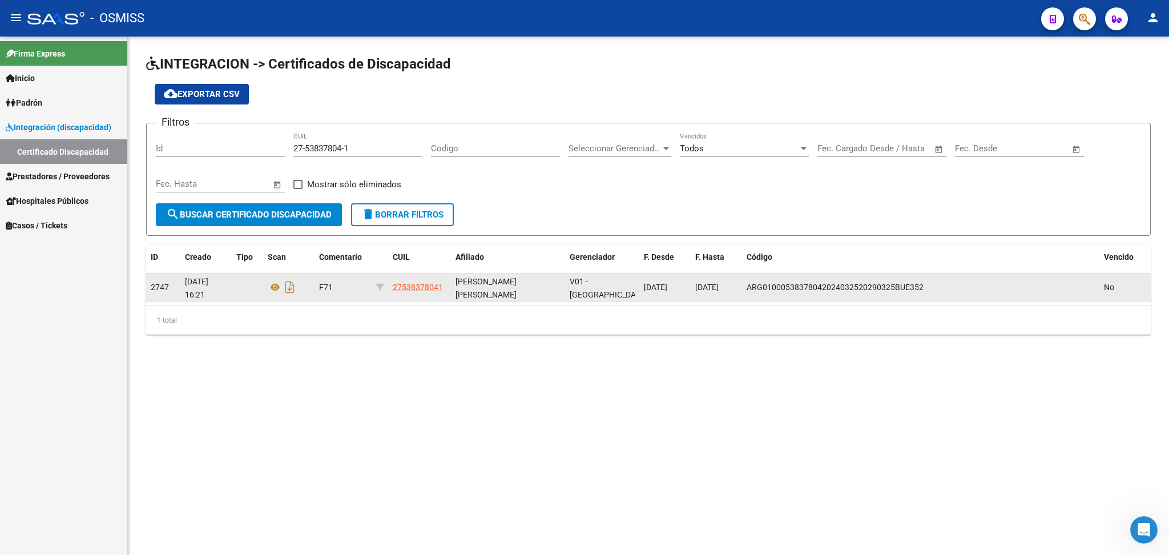
drag, startPoint x: 746, startPoint y: 287, endPoint x: 913, endPoint y: 287, distance: 167.2
click at [962, 287] on div "ARG01000538378042024032520290325BUE352" at bounding box center [921, 287] width 348 height 13
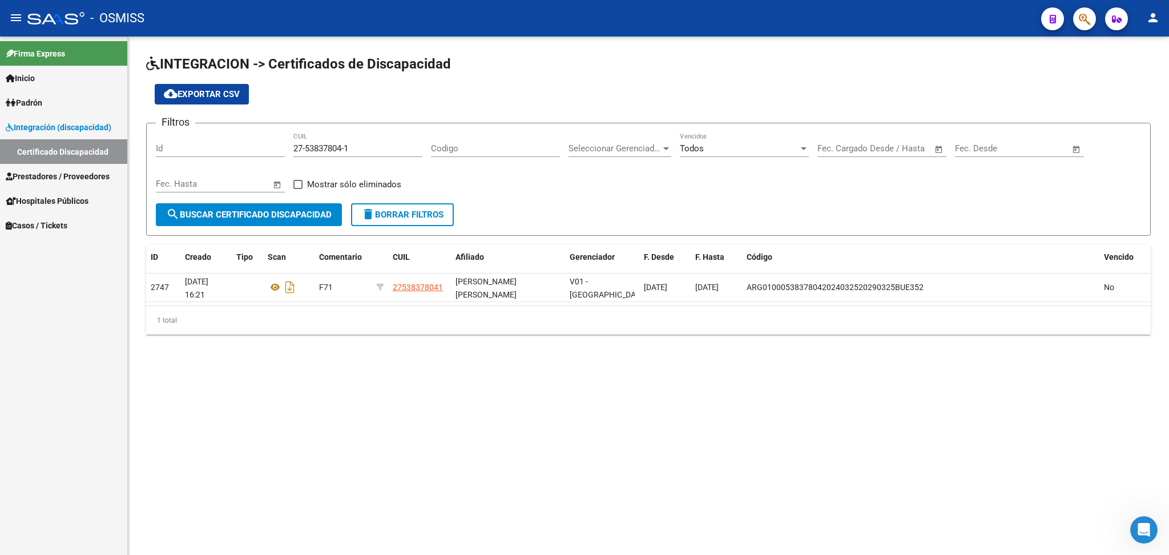
click at [273, 106] on app-list-header "INTEGRACION -> Certificados de Discapacidad cloud_download Exportar CSV Filtros…" at bounding box center [648, 145] width 1005 height 181
click at [291, 144] on div "Filtros Id 27-53837804-1 CUIL Codigo Seleccionar Gerenciador Seleccionar Gerenc…" at bounding box center [648, 167] width 985 height 71
drag, startPoint x: 294, startPoint y: 145, endPoint x: 373, endPoint y: 146, distance: 78.8
click at [373, 146] on input "27-53837804-1" at bounding box center [357, 148] width 129 height 10
paste input "27-52182463-3"
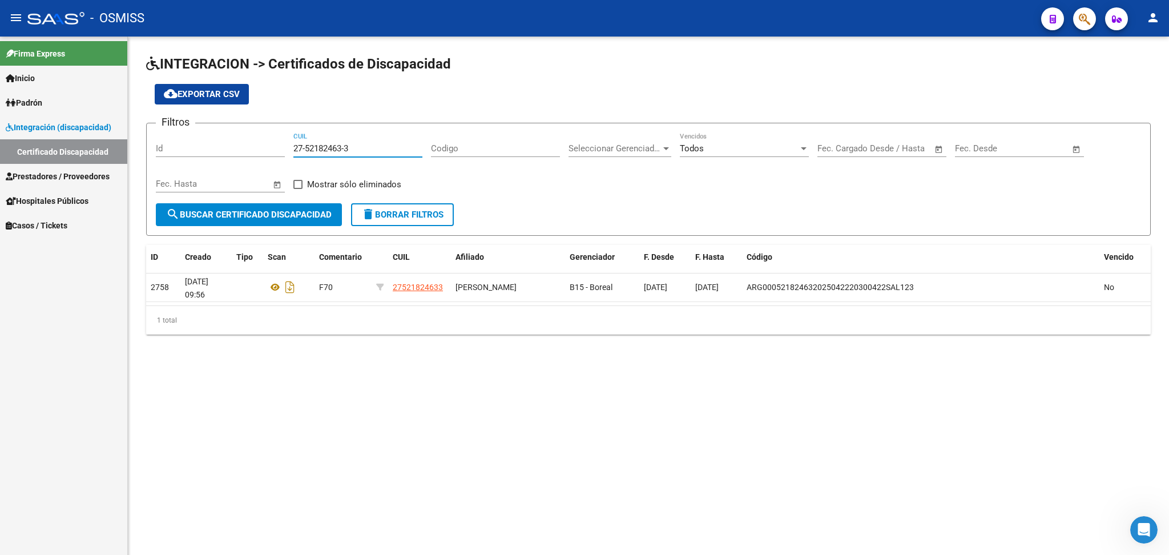
type input "27-52182463-3"
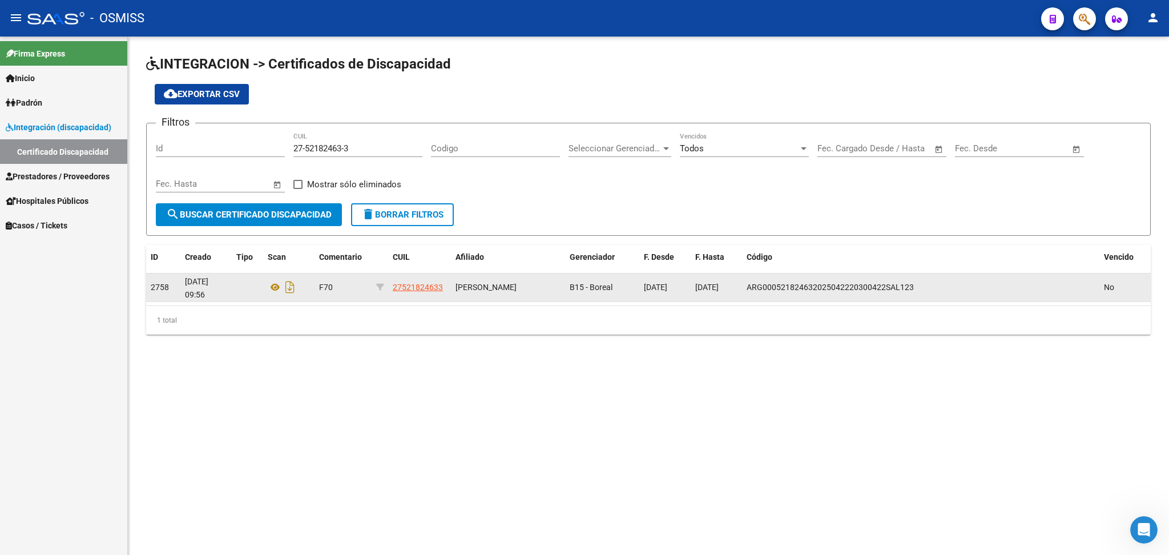
drag, startPoint x: 747, startPoint y: 287, endPoint x: 892, endPoint y: 284, distance: 145.6
click at [924, 284] on div "ARG000521824632025042220300422SAL123" at bounding box center [921, 287] width 348 height 13
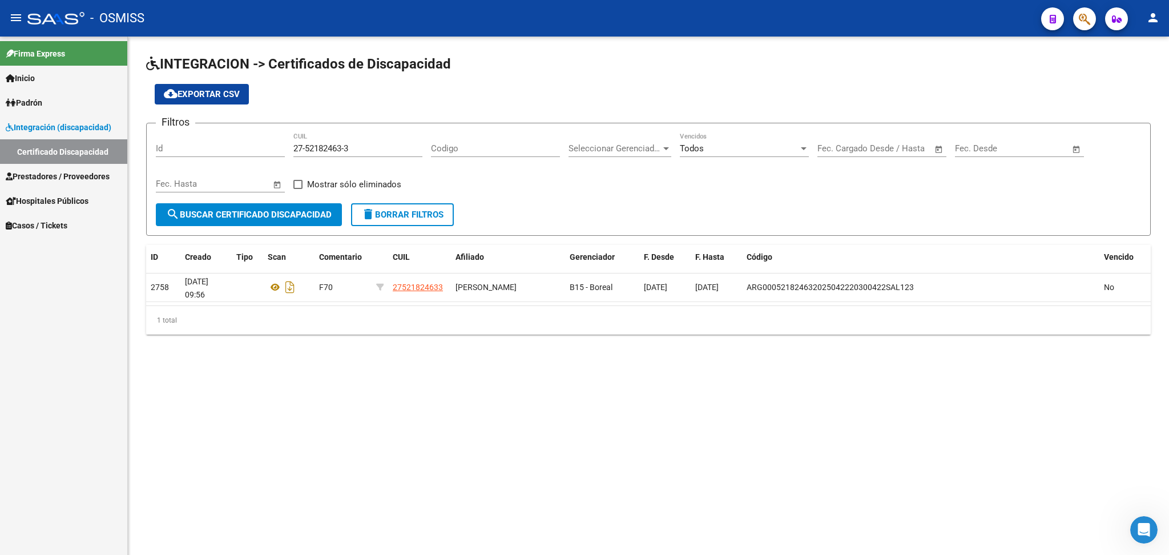
drag, startPoint x: 157, startPoint y: 373, endPoint x: 172, endPoint y: 370, distance: 15.0
click at [157, 373] on mat-sidenav-content "INTEGRACION -> Certificados de Discapacidad cloud_download Exportar CSV Filtros…" at bounding box center [648, 296] width 1041 height 518
drag, startPoint x: 295, startPoint y: 147, endPoint x: 405, endPoint y: 150, distance: 109.6
click at [405, 150] on input "27-52182463-3" at bounding box center [357, 148] width 129 height 10
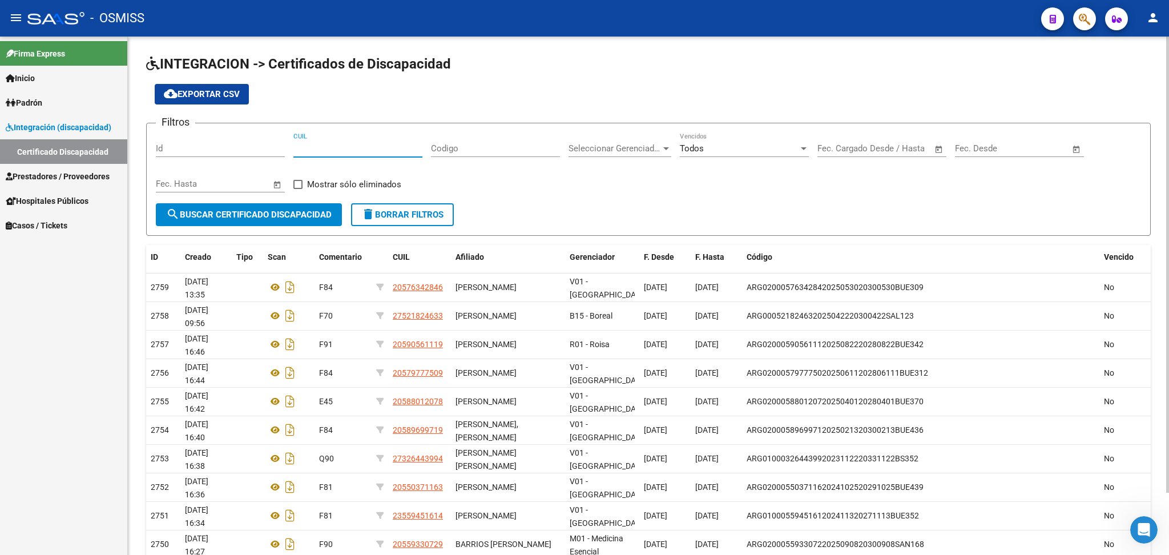
click at [228, 90] on span "cloud_download Exportar CSV" at bounding box center [202, 94] width 76 height 10
click at [334, 146] on input "CUIL" at bounding box center [357, 148] width 129 height 10
paste input "20-57634284-6"
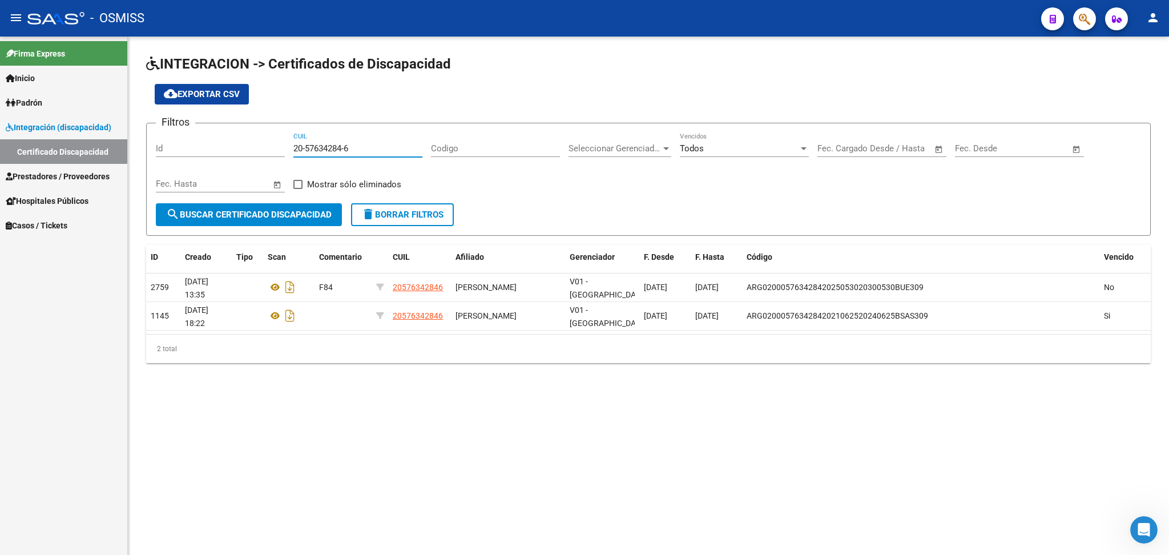
type input "20-57634284-6"
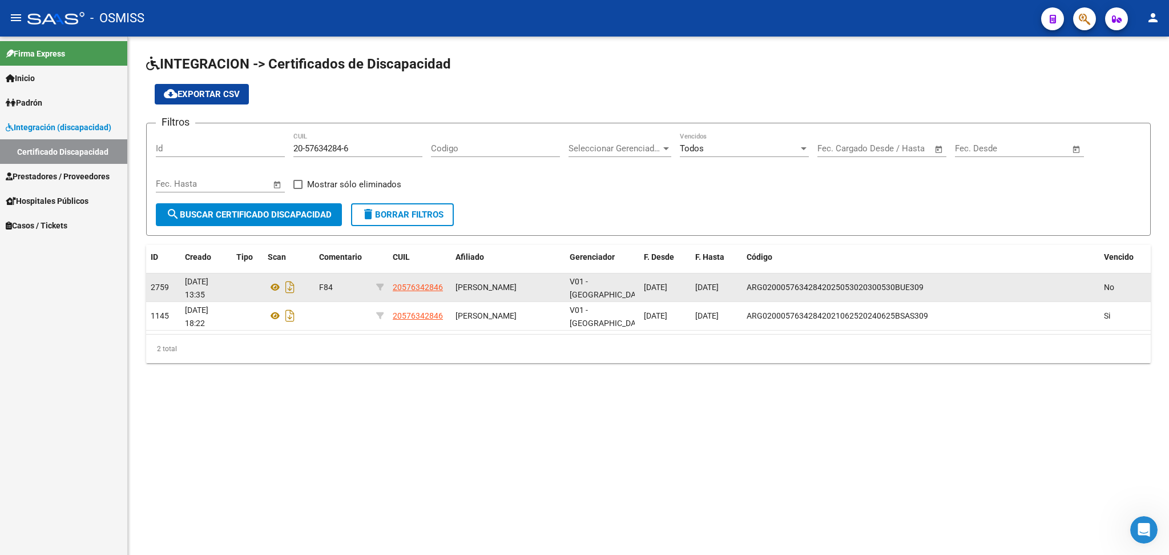
drag, startPoint x: 746, startPoint y: 287, endPoint x: 921, endPoint y: 287, distance: 174.7
click at [924, 287] on datatable-body-cell "ARG02000576342842025053020300530BUE309" at bounding box center [920, 287] width 357 height 28
click at [293, 283] on icon "Descargar documento" at bounding box center [290, 287] width 15 height 18
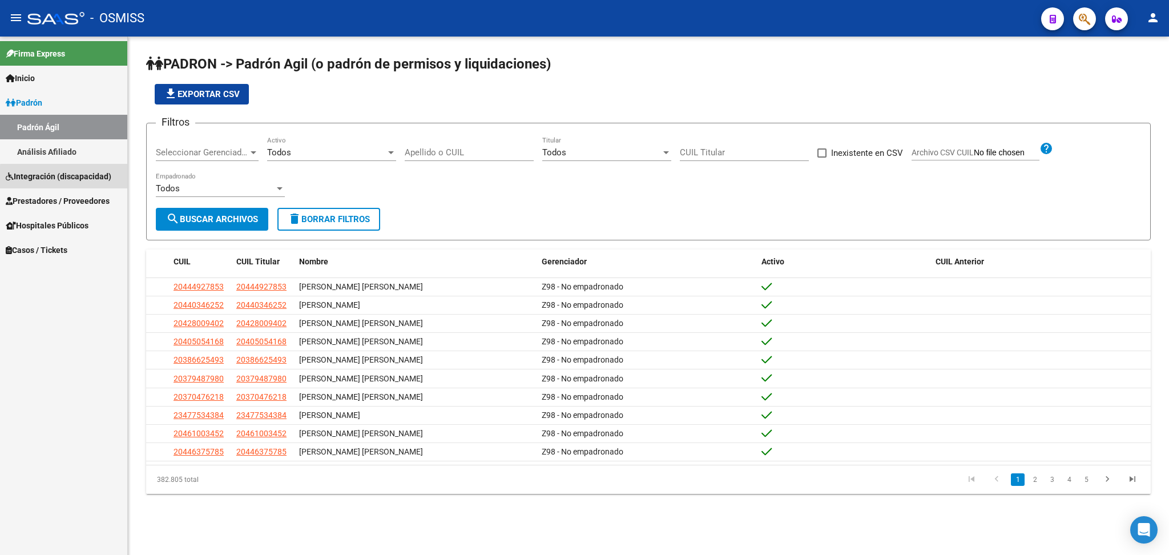
click at [92, 179] on span "Integración (discapacidad)" at bounding box center [59, 176] width 106 height 13
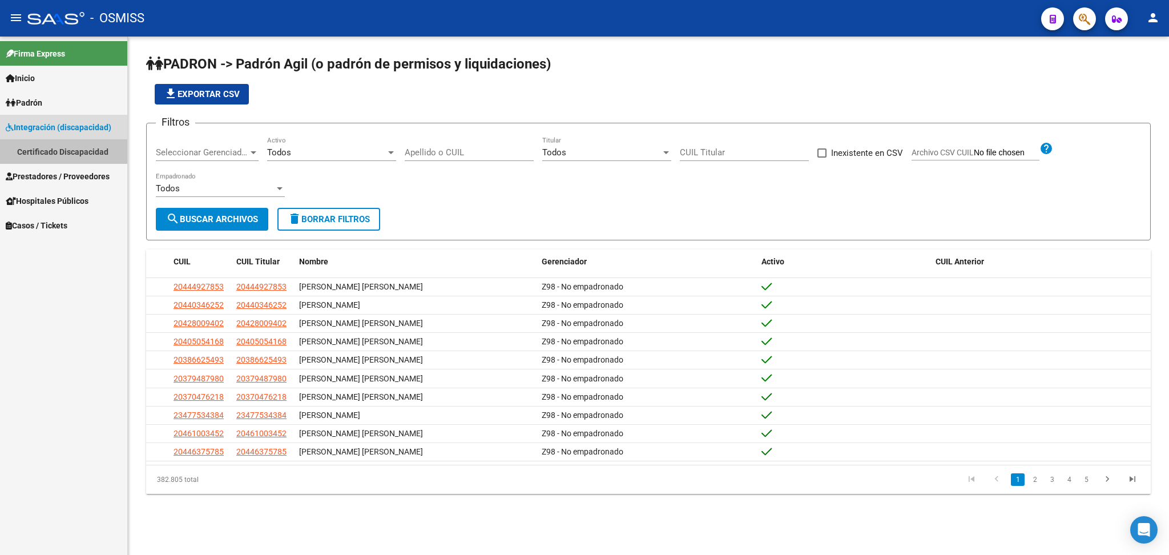
click at [43, 152] on link "Certificado Discapacidad" at bounding box center [63, 151] width 127 height 25
